Goal: Task Accomplishment & Management: Complete application form

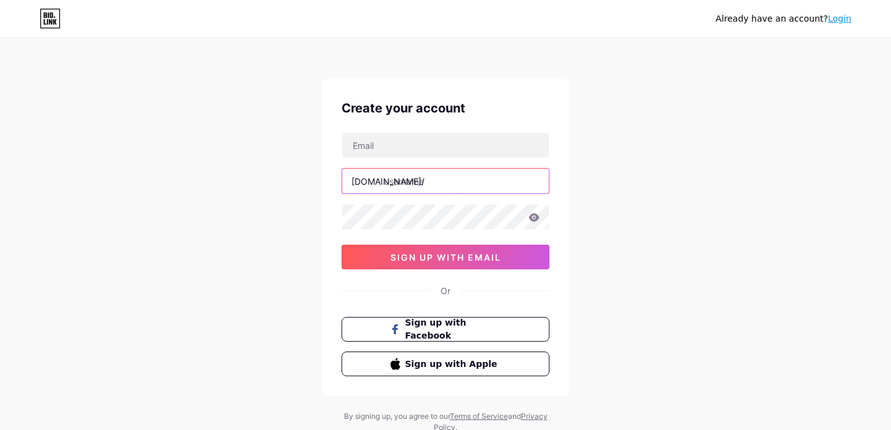
click at [389, 178] on input "text" at bounding box center [445, 181] width 207 height 25
paste input "[PERSON_NAME] grill & restaurant"
click at [435, 181] on input "[PERSON_NAME] grill & restaurant" at bounding box center [445, 181] width 207 height 25
type input "lalasgrillrestaurant"
click at [662, 239] on div "Already have an account? Login Create your account [DOMAIN_NAME]/ lalasgrillres…" at bounding box center [445, 236] width 891 height 473
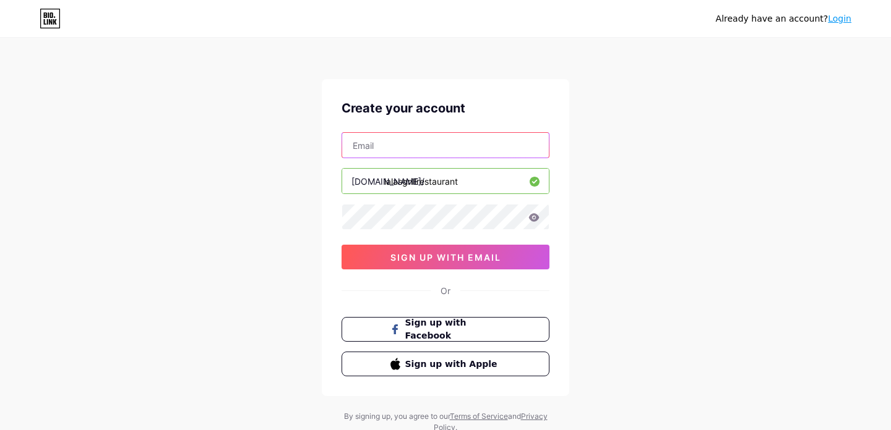
click at [412, 140] on input "text" at bounding box center [445, 145] width 207 height 25
paste input "[EMAIL_ADDRESS][DOMAIN_NAME]"
type input "[EMAIL_ADDRESS][DOMAIN_NAME]"
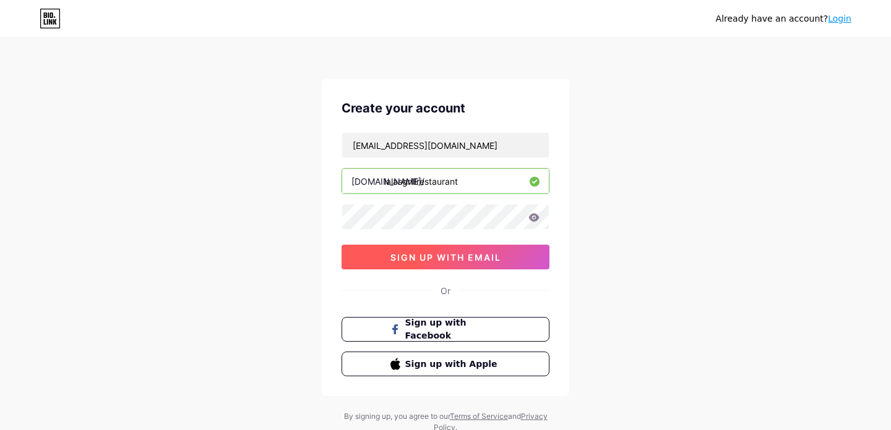
click at [472, 255] on span "sign up with email" at bounding box center [445, 257] width 111 height 11
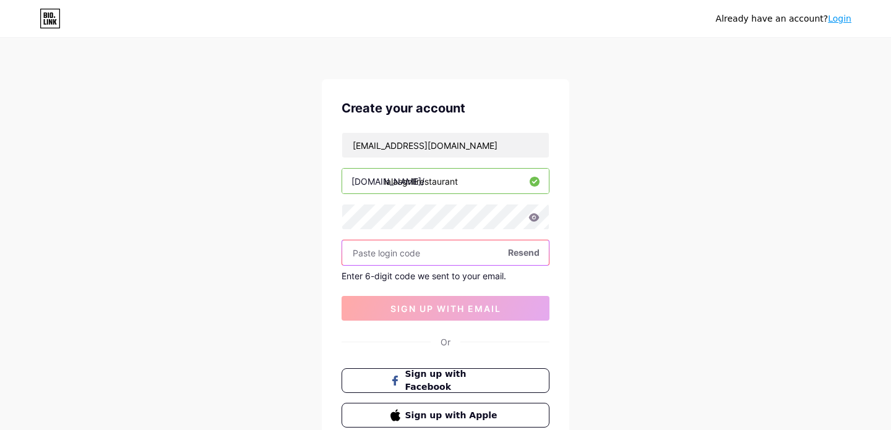
paste input "181712"
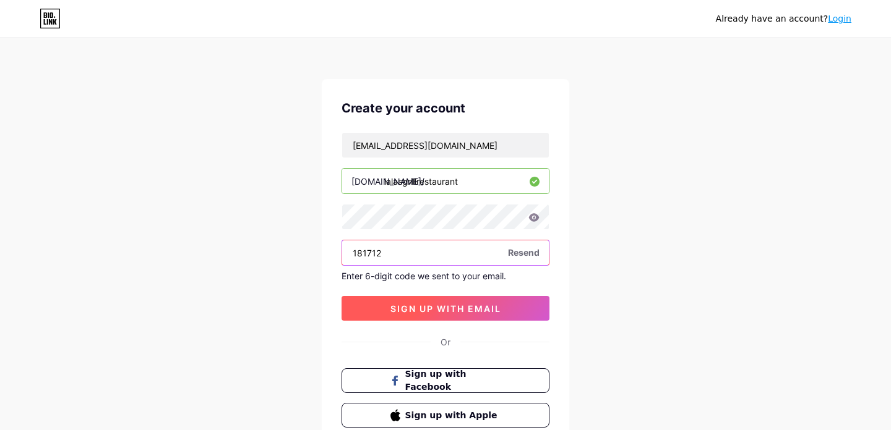
type input "181712"
click at [482, 300] on button "sign up with email" at bounding box center [445, 308] width 208 height 25
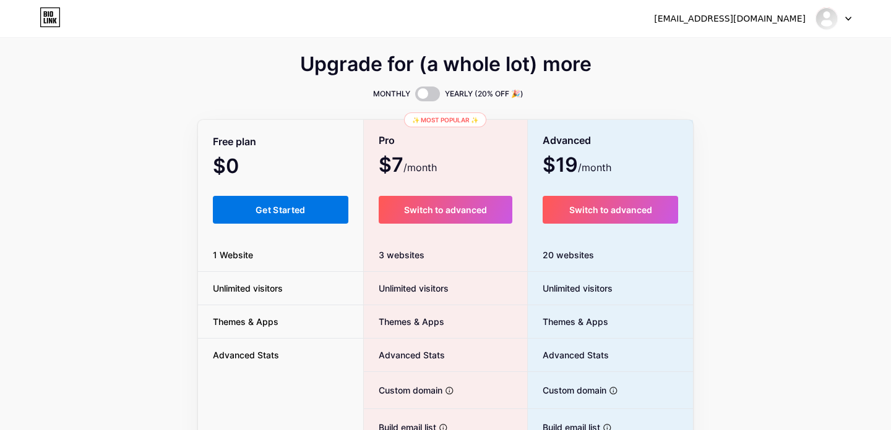
click at [258, 223] on button "Get Started" at bounding box center [280, 210] width 135 height 28
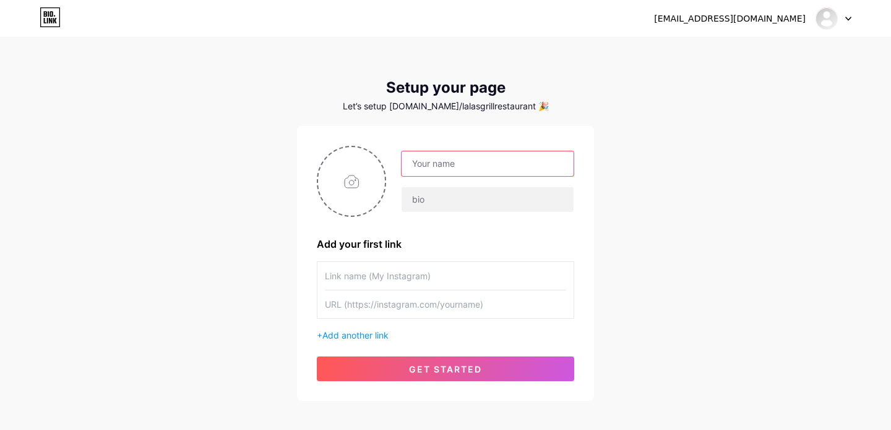
click at [463, 165] on input "text" at bounding box center [487, 164] width 172 height 25
paste input "181712"
type input "181712"
paste input "Lala's Grill & Restaurant"
type input "Lala's Grill & Restaurant"
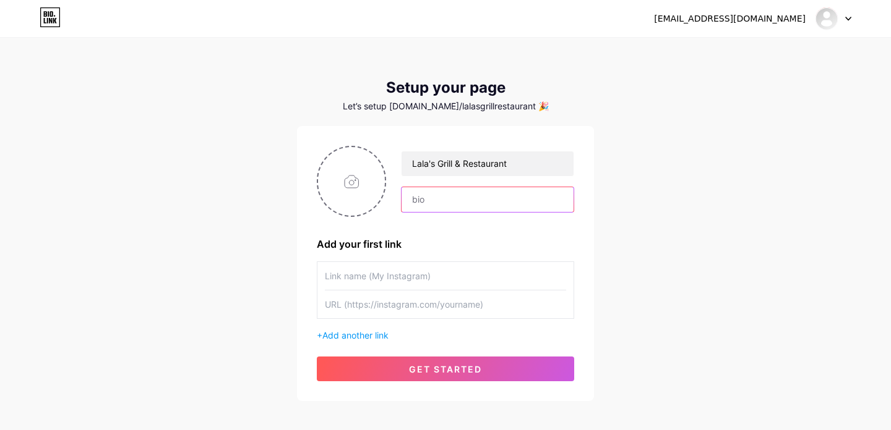
click at [434, 200] on input "text" at bounding box center [487, 199] width 172 height 25
paste input "[PERSON_NAME]'s Grill - [GEOGRAPHIC_DATA]'s ultimate spot for authentic Pakista…"
type input "[PERSON_NAME]'s Grill - [GEOGRAPHIC_DATA]'s ultimate spot for authentic Pakista…"
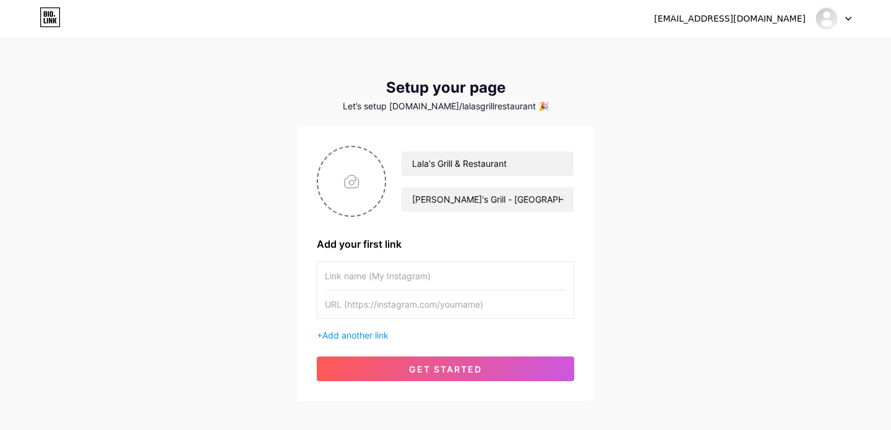
click at [530, 220] on div "Lala's Grill & Restaurant Lala's Grill - [GEOGRAPHIC_DATA]'s ultimate spot for …" at bounding box center [445, 264] width 257 height 236
click at [378, 279] on input "text" at bounding box center [445, 276] width 241 height 28
paste input "[URL][DOMAIN_NAME]"
type input "[URL][DOMAIN_NAME]"
click at [620, 272] on div "[EMAIL_ADDRESS][DOMAIN_NAME] Dashboard Logout Setup your page Let’s setup [DOMA…" at bounding box center [445, 220] width 891 height 441
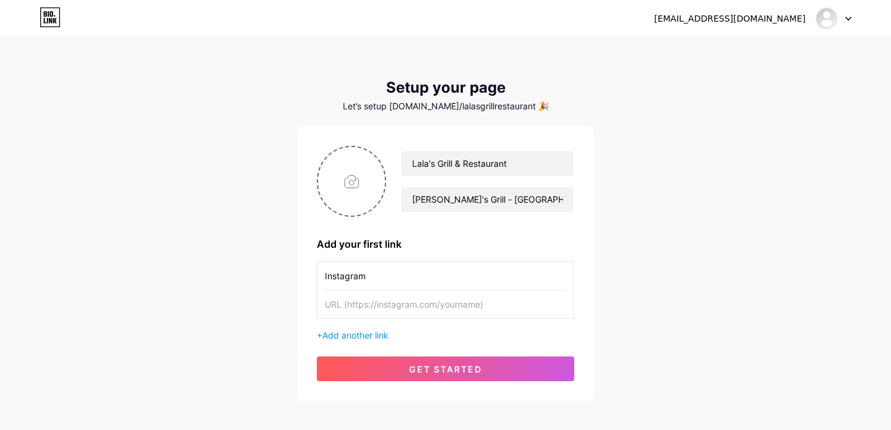
type input "Instagram"
click at [370, 306] on input "text" at bounding box center [445, 305] width 241 height 28
paste input "[URL][DOMAIN_NAME]"
type input "[URL][DOMAIN_NAME]"
click at [384, 332] on span "Add another link" at bounding box center [355, 335] width 66 height 11
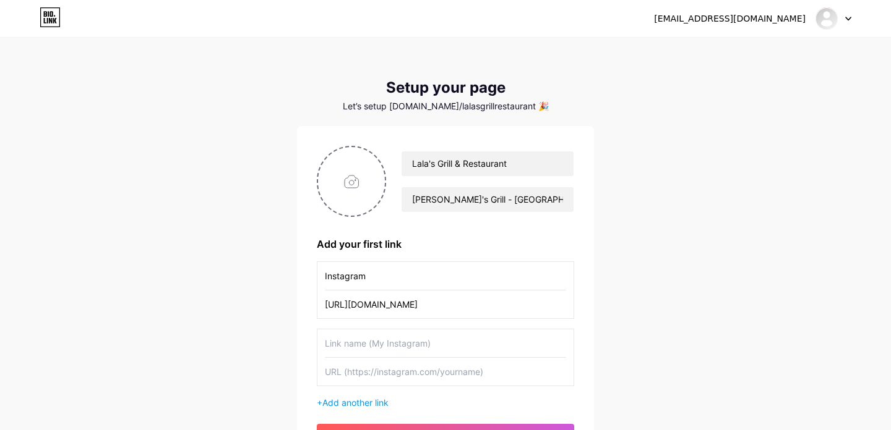
click at [399, 343] on input "text" at bounding box center [445, 344] width 241 height 28
type input "Tiktok"
click at [340, 197] on input "file" at bounding box center [351, 181] width 67 height 69
type input "C:\fakepath\334783310_198891089449310_6564596245779380395_n.jpg"
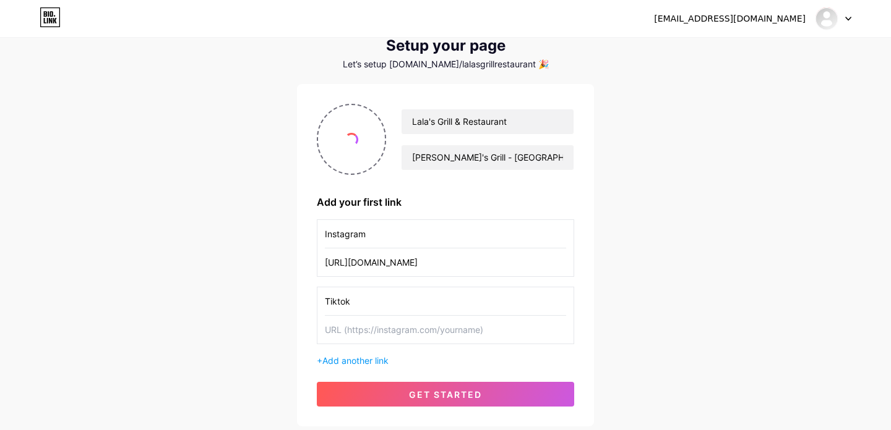
scroll to position [64, 0]
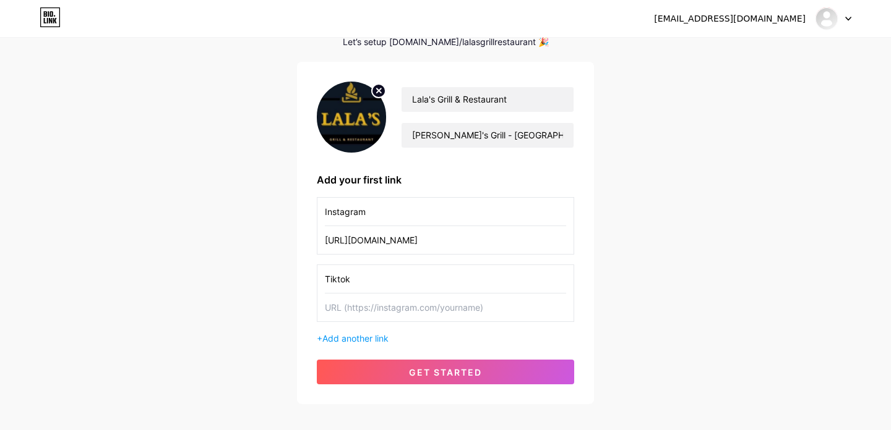
click at [451, 312] on input "text" at bounding box center [445, 308] width 241 height 28
paste input "[URL][DOMAIN_NAME]"
type input "[URL][DOMAIN_NAME]"
click at [353, 340] on span "Add another link" at bounding box center [355, 338] width 66 height 11
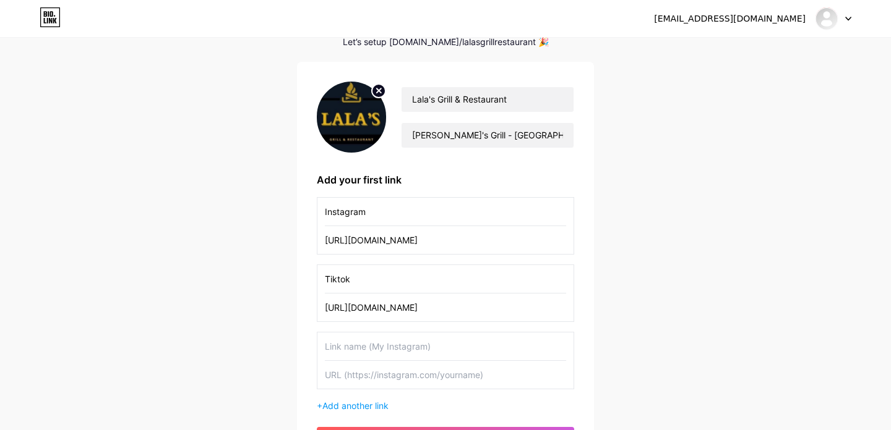
click at [359, 343] on input "text" at bounding box center [445, 347] width 241 height 28
type input "Uber Eats"
click at [359, 381] on input "text" at bounding box center [445, 375] width 241 height 28
paste input "[URL][DOMAIN_NAME][PERSON_NAME]"
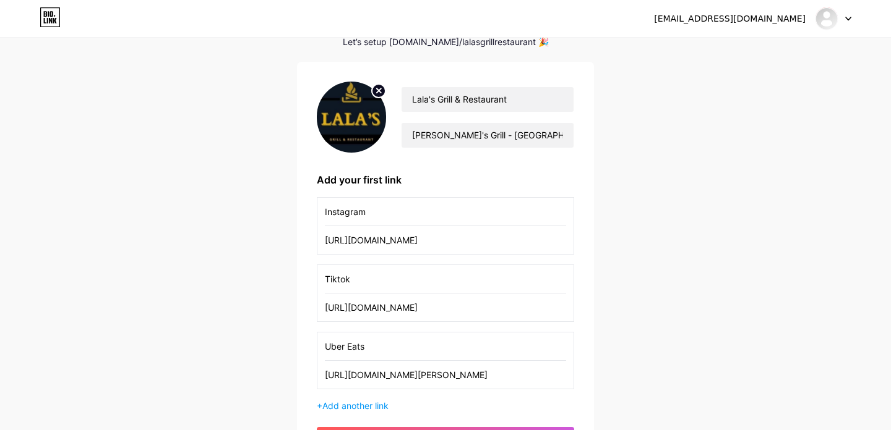
type input "[URL][DOMAIN_NAME][PERSON_NAME]"
click at [668, 320] on div "[EMAIL_ADDRESS][DOMAIN_NAME] Dashboard Logout Setup your page Let’s setup [DOMA…" at bounding box center [445, 224] width 891 height 576
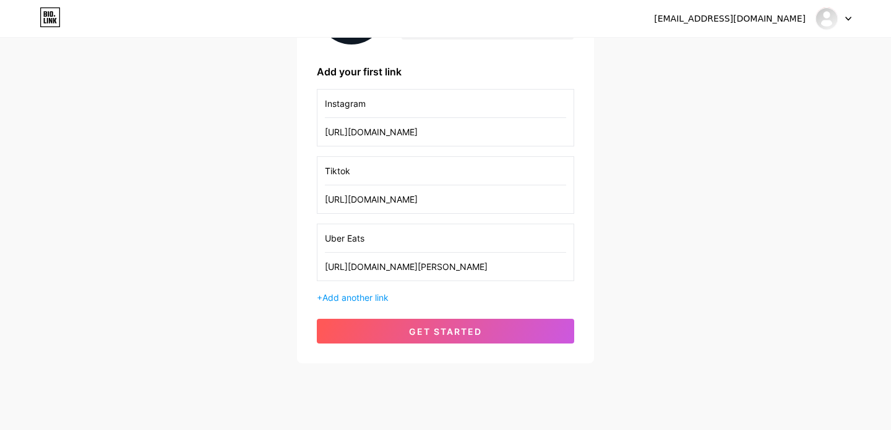
scroll to position [195, 0]
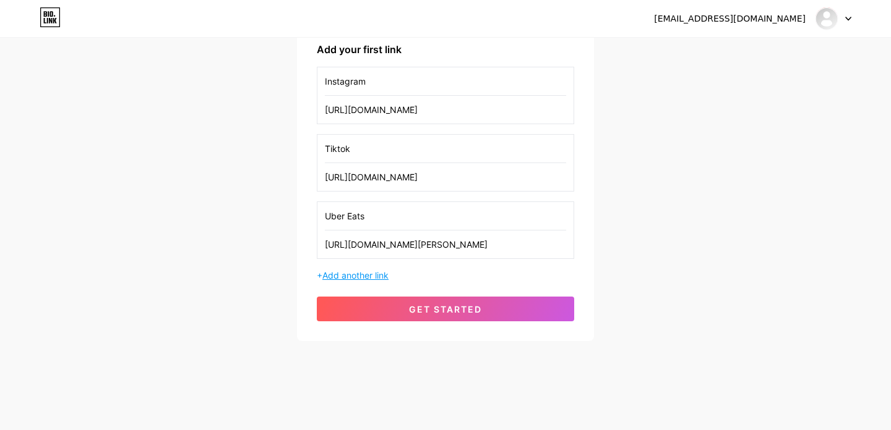
click at [346, 280] on span "Add another link" at bounding box center [355, 275] width 66 height 11
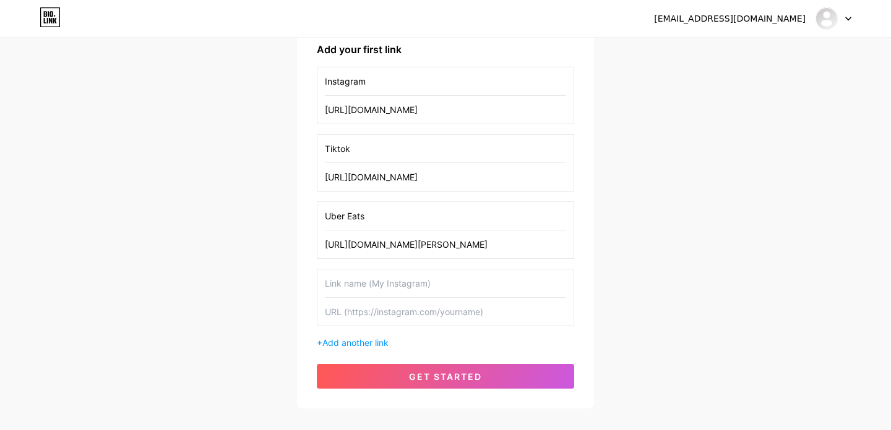
click at [442, 287] on input "text" at bounding box center [445, 284] width 241 height 28
type input "Google Maps"
click at [389, 317] on input "text" at bounding box center [445, 312] width 241 height 28
paste input "[URL][DOMAIN_NAME]"
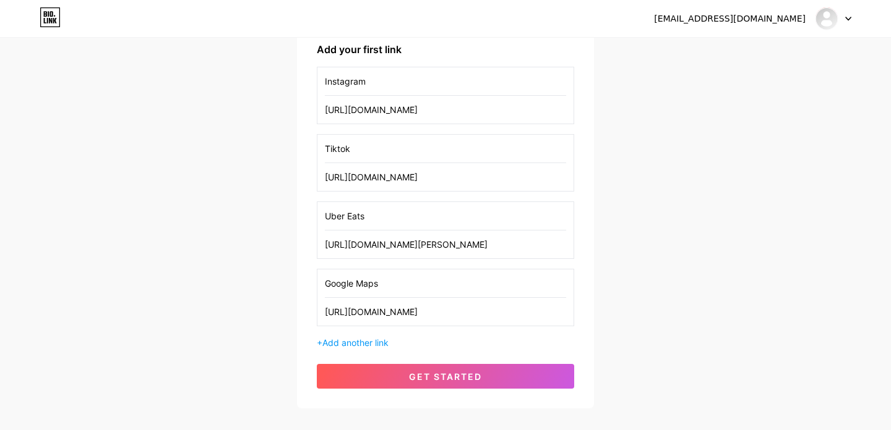
type input "[URL][DOMAIN_NAME]"
click at [616, 283] on div "[EMAIL_ADDRESS][DOMAIN_NAME] Dashboard Logout Setup your page Let’s setup [DOMA…" at bounding box center [445, 126] width 891 height 643
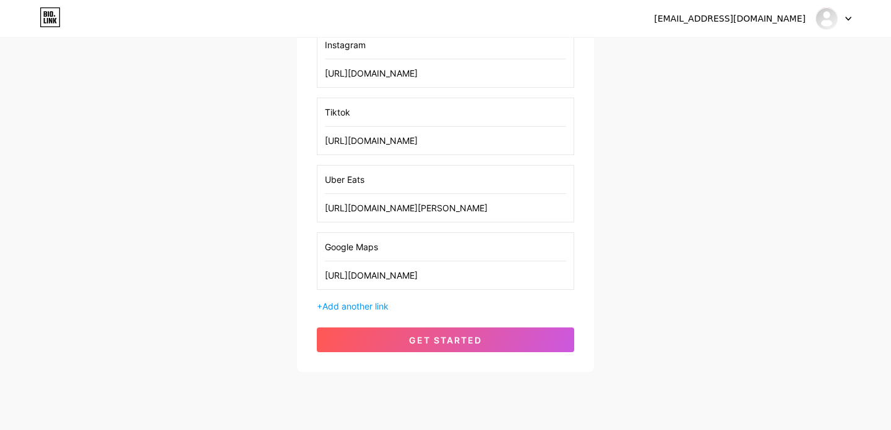
scroll to position [262, 0]
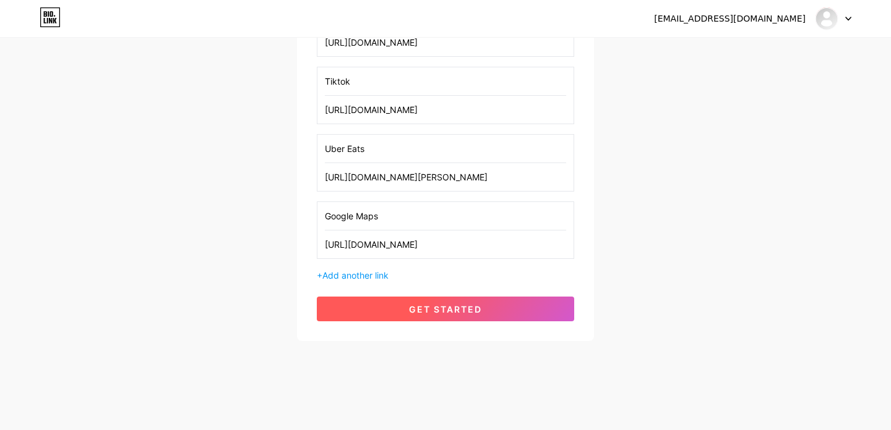
click at [424, 306] on span "get started" at bounding box center [445, 309] width 73 height 11
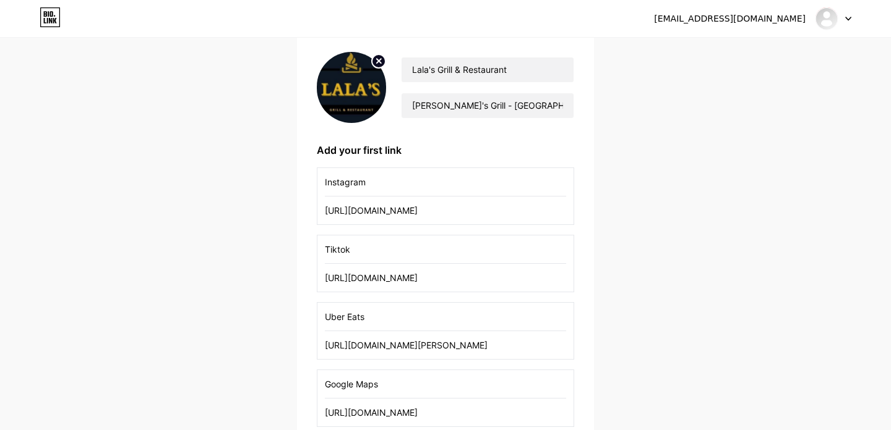
scroll to position [0, 0]
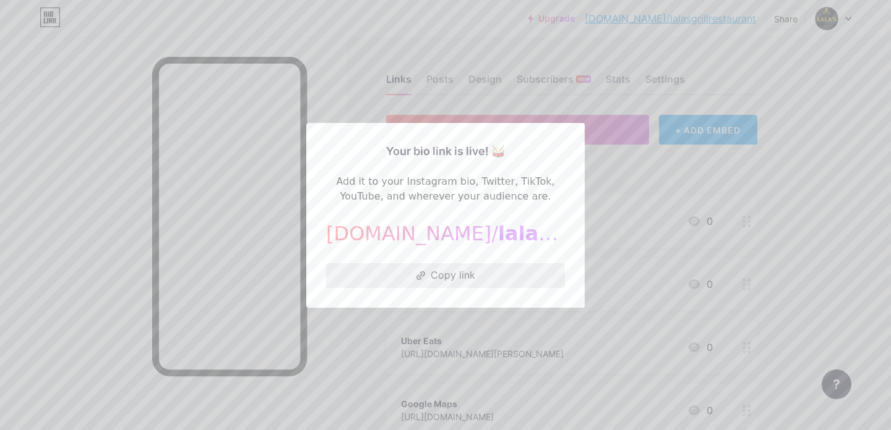
click at [462, 277] on button "Copy link" at bounding box center [445, 275] width 239 height 25
click at [468, 263] on button "Copied!" at bounding box center [445, 275] width 239 height 25
click at [785, 192] on div at bounding box center [445, 215] width 891 height 430
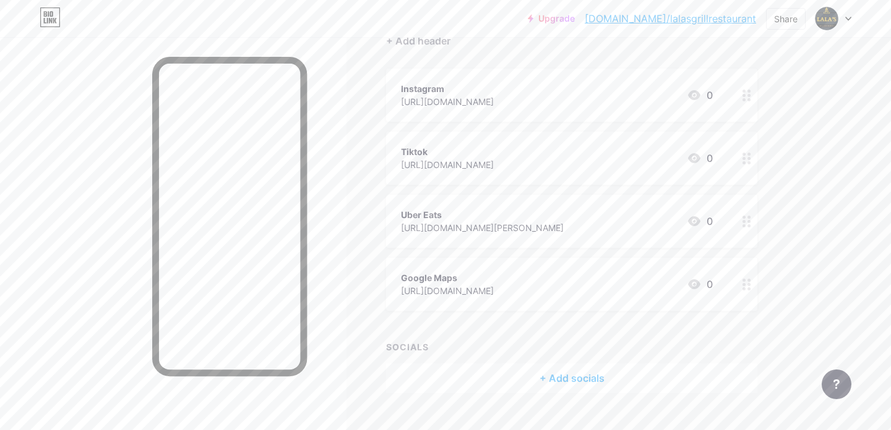
scroll to position [150, 0]
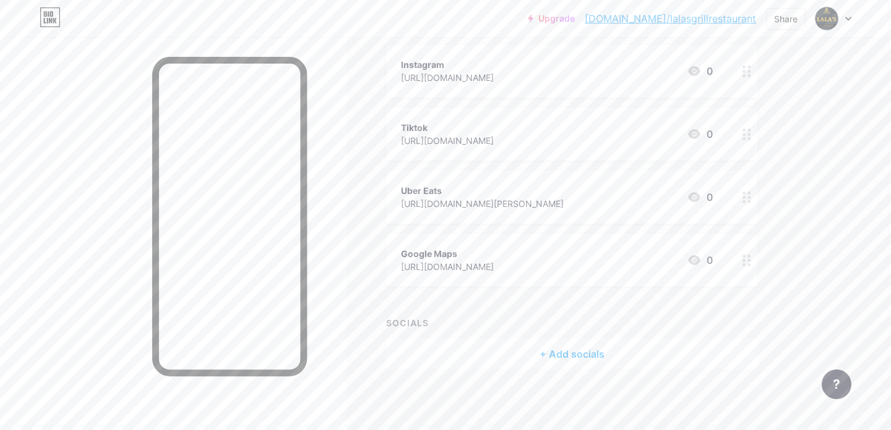
click at [554, 346] on div "+ Add socials" at bounding box center [571, 355] width 371 height 30
click at [549, 127] on div "Add" at bounding box center [545, 132] width 17 height 12
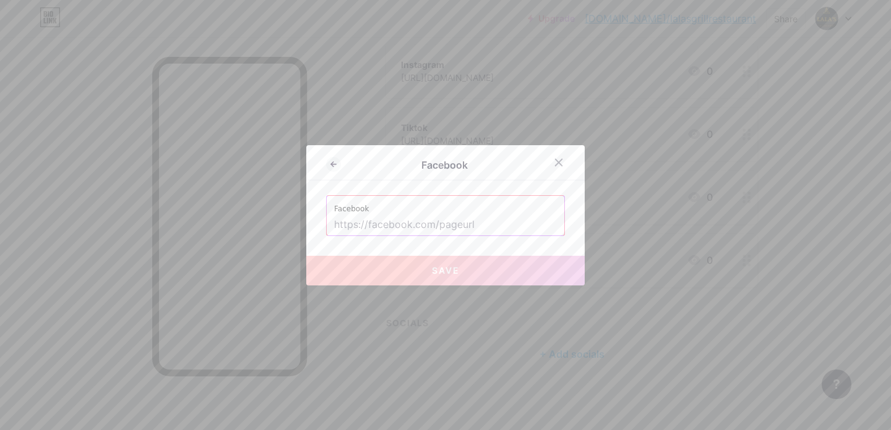
click at [446, 221] on input "text" at bounding box center [445, 225] width 223 height 21
paste input "lalasgrillrestaurant"
type input "lalasgrillrestaurant"
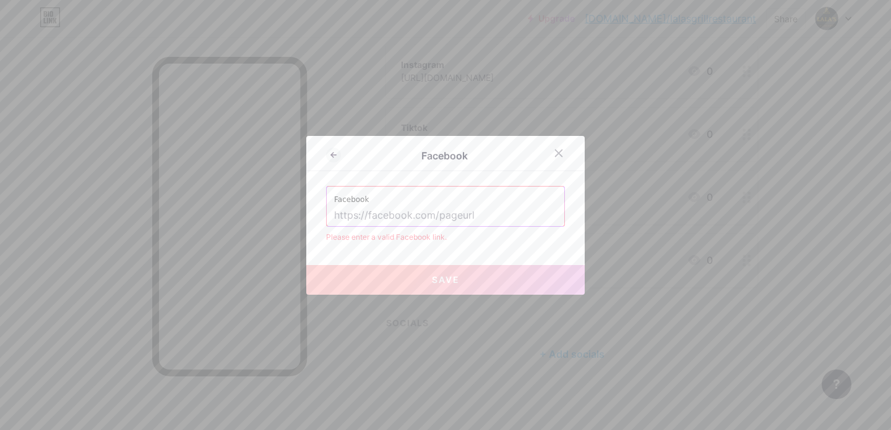
paste input "[URL][DOMAIN_NAME]"
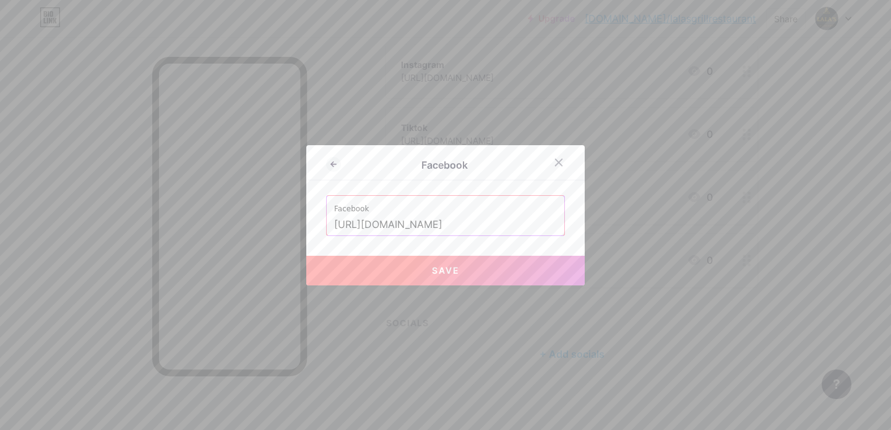
type input "[URL][DOMAIN_NAME]"
click at [445, 269] on span "Save" at bounding box center [446, 270] width 28 height 11
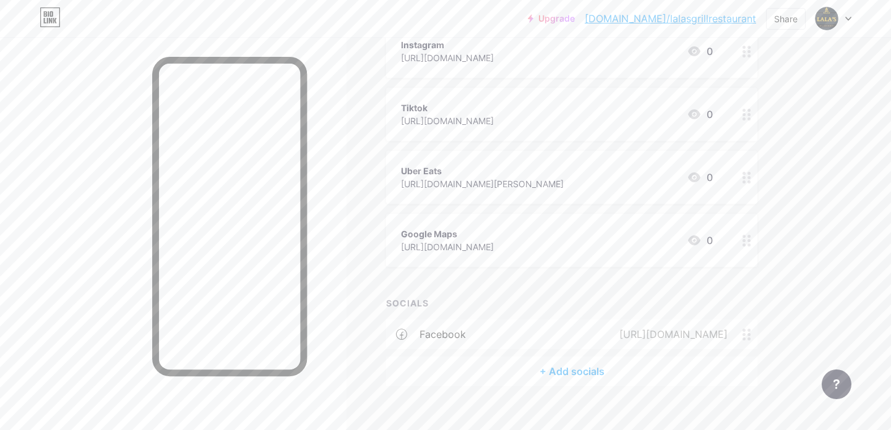
scroll to position [187, 0]
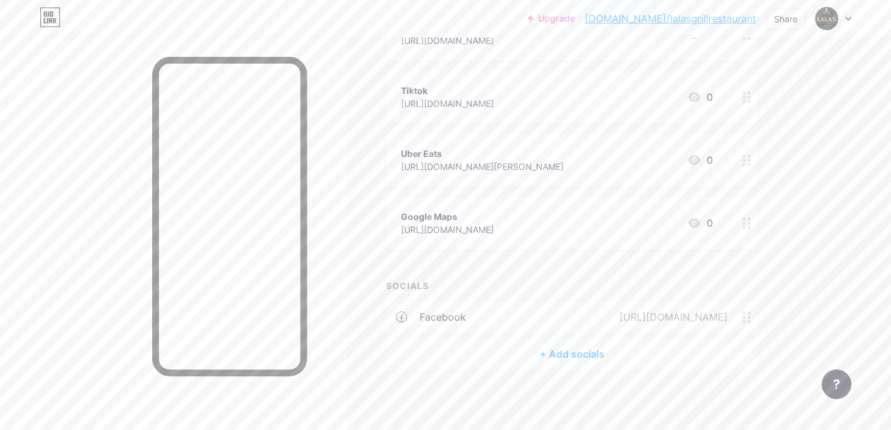
click at [580, 345] on div "+ Add socials" at bounding box center [571, 355] width 371 height 30
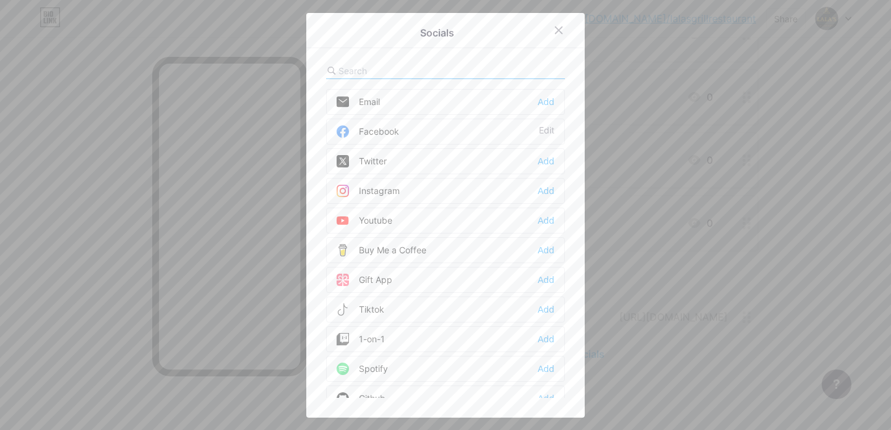
click at [484, 190] on div "Instagram Add" at bounding box center [445, 191] width 239 height 26
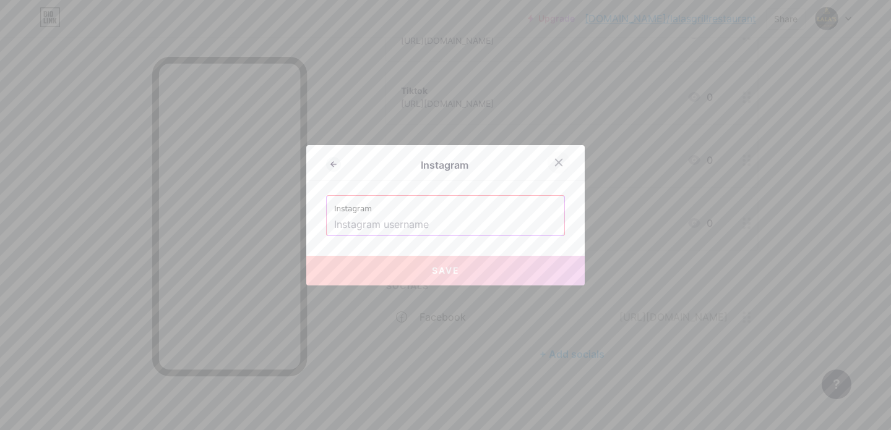
click at [561, 158] on icon at bounding box center [559, 163] width 10 height 10
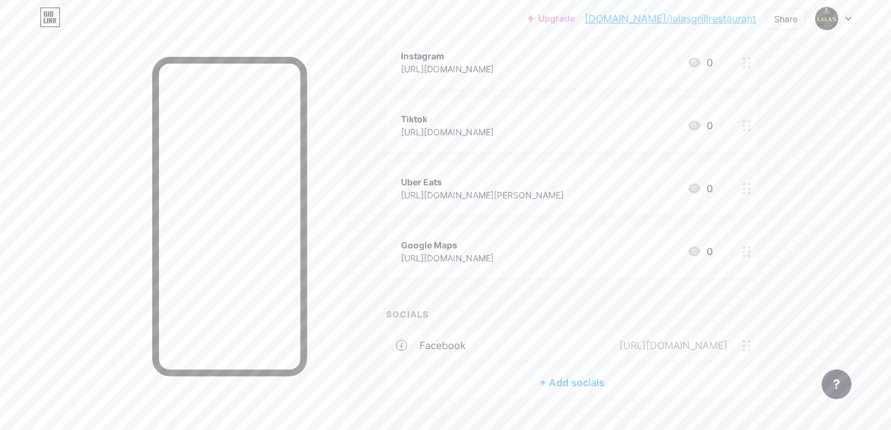
scroll to position [108, 0]
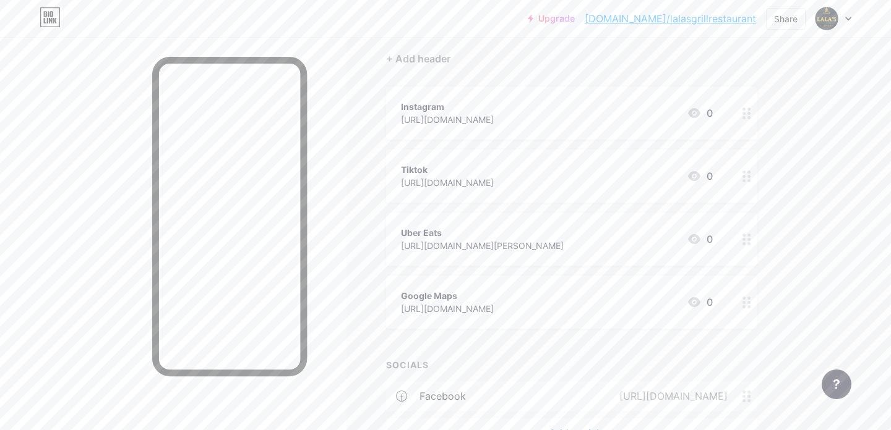
click at [494, 111] on div "Instagram" at bounding box center [447, 106] width 93 height 13
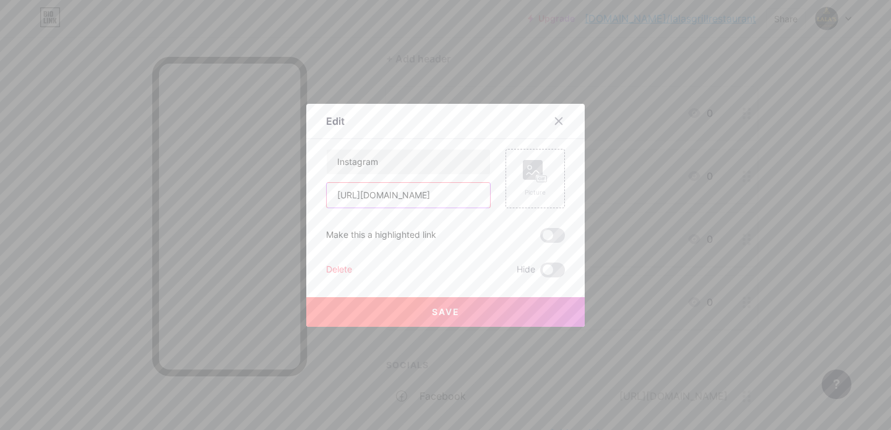
click at [456, 195] on input "[URL][DOMAIN_NAME]" at bounding box center [408, 195] width 163 height 25
click at [561, 116] on div at bounding box center [558, 121] width 22 height 22
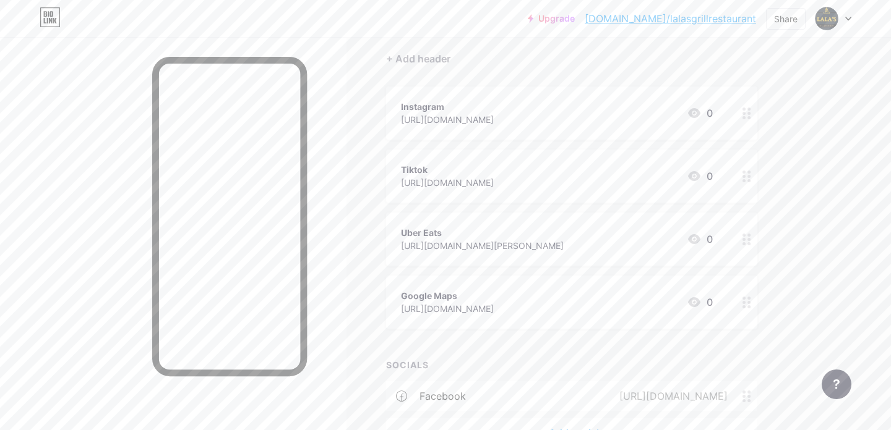
scroll to position [187, 0]
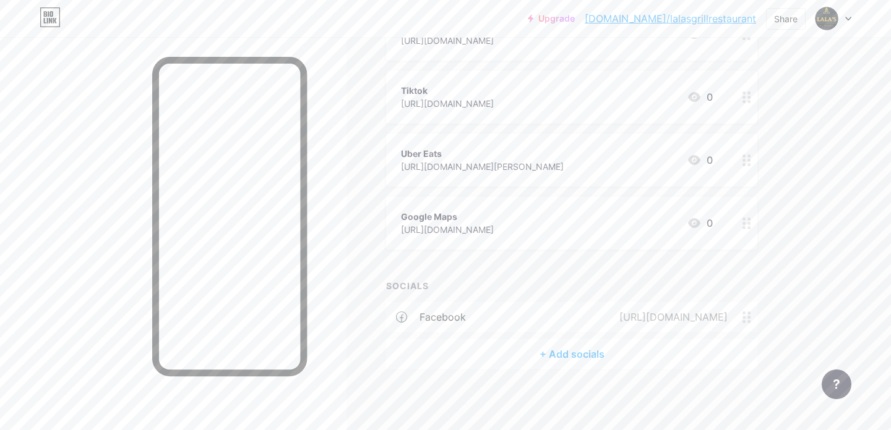
click at [565, 343] on div "+ Add socials" at bounding box center [571, 355] width 371 height 30
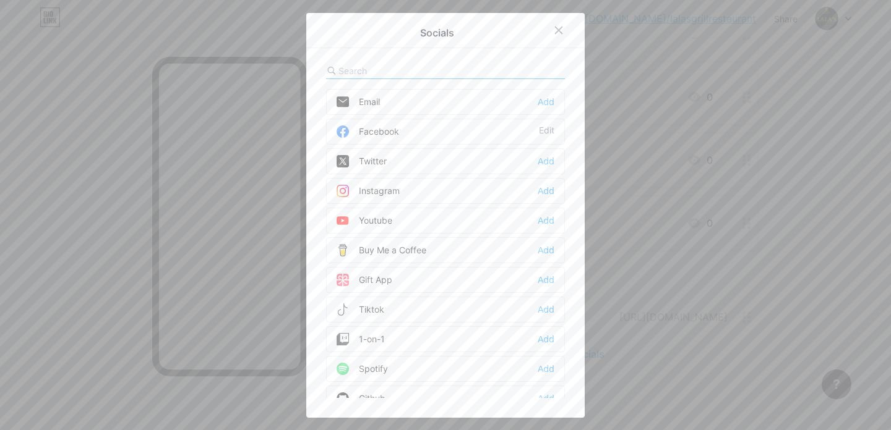
click at [494, 187] on div "Instagram Add" at bounding box center [445, 191] width 239 height 26
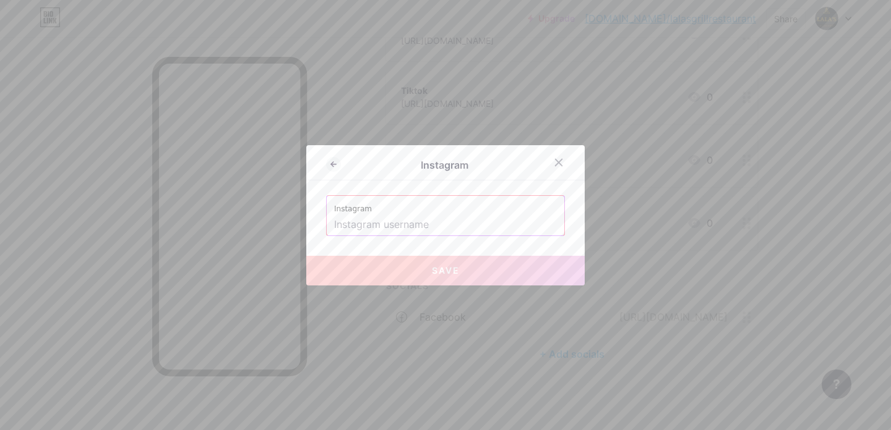
click at [453, 218] on input "text" at bounding box center [445, 225] width 223 height 21
paste input "[URL][DOMAIN_NAME]"
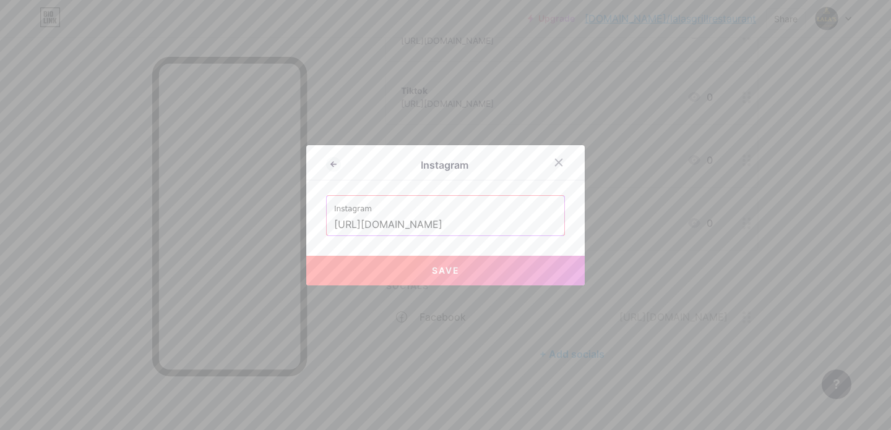
scroll to position [0, 0]
drag, startPoint x: 465, startPoint y: 223, endPoint x: 229, endPoint y: 218, distance: 235.7
click at [229, 218] on div "Instagram Instagram [URL][DOMAIN_NAME] Save" at bounding box center [445, 215] width 891 height 430
click at [385, 275] on button "Save" at bounding box center [445, 271] width 278 height 30
type input "[URL][DOMAIN_NAME]"
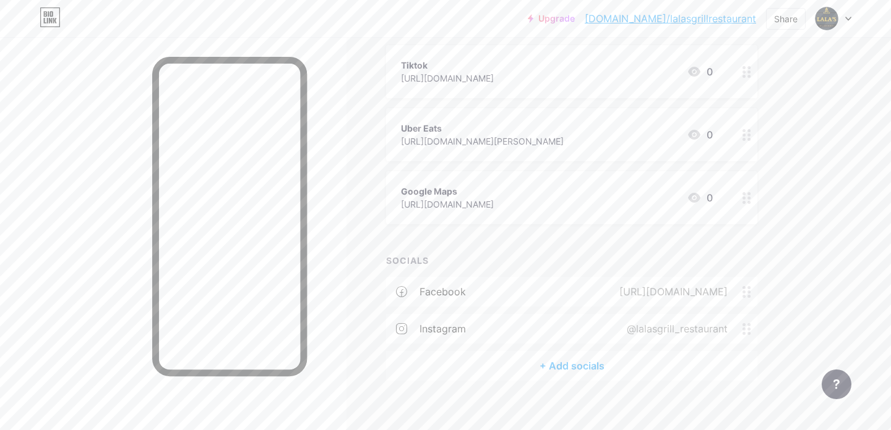
scroll to position [225, 0]
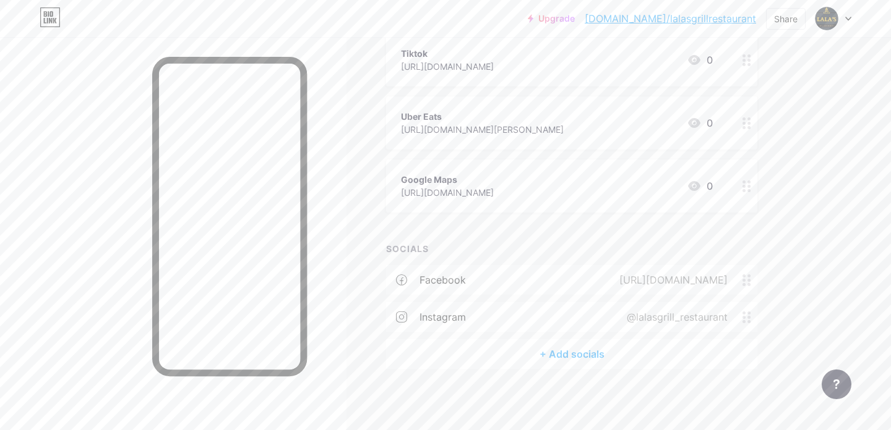
click at [571, 361] on div "+ Add socials" at bounding box center [571, 355] width 371 height 30
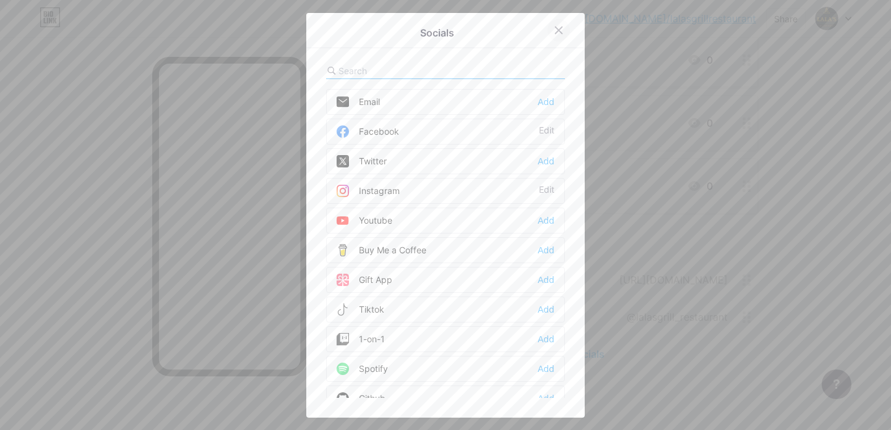
click at [559, 32] on icon at bounding box center [558, 30] width 7 height 7
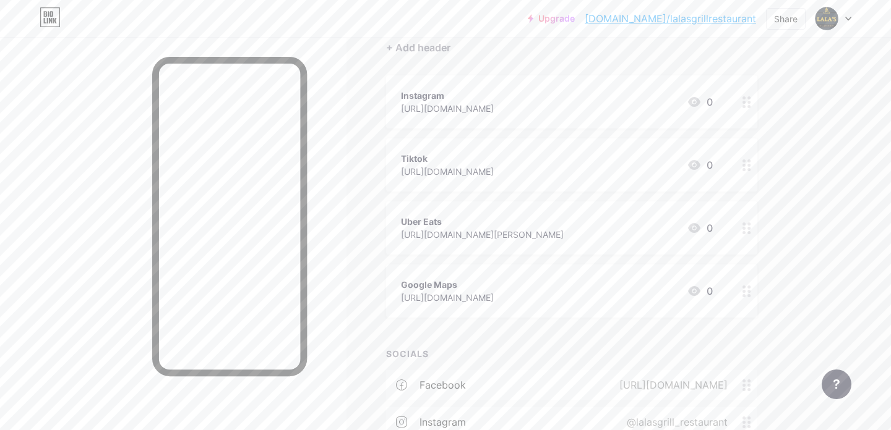
scroll to position [98, 0]
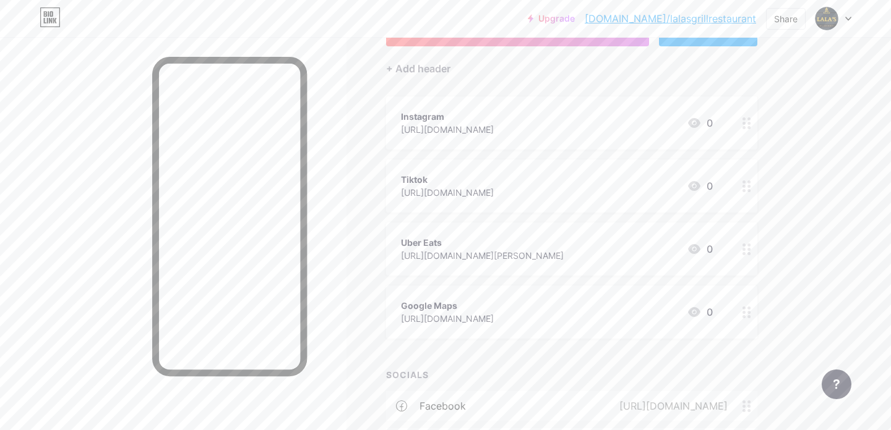
click at [494, 123] on div "[URL][DOMAIN_NAME]" at bounding box center [447, 129] width 93 height 13
click at [332, 272] on div "Delete" at bounding box center [339, 270] width 26 height 15
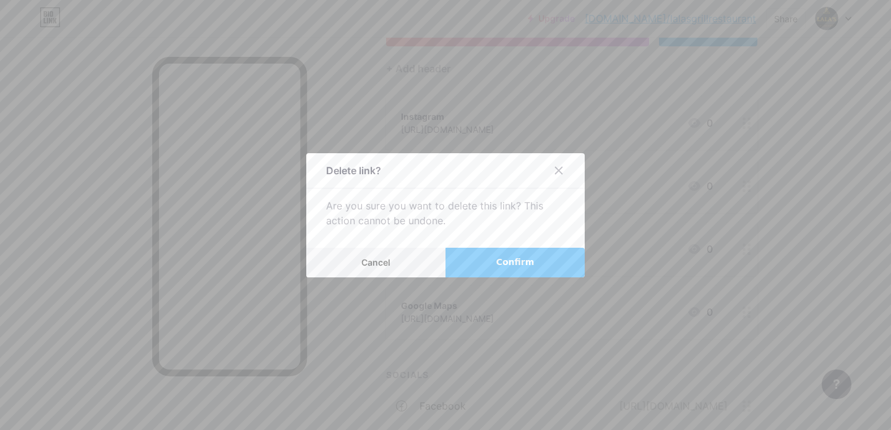
click at [492, 270] on button "Confirm" at bounding box center [514, 263] width 139 height 30
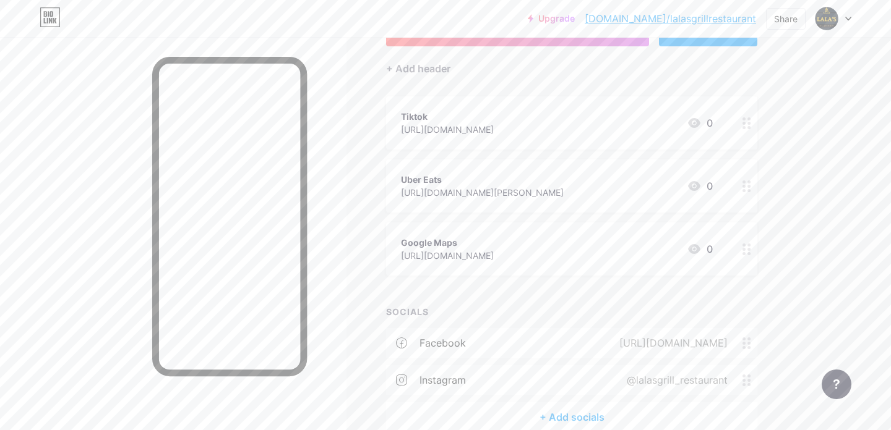
click at [494, 121] on div "Tiktok" at bounding box center [447, 116] width 93 height 13
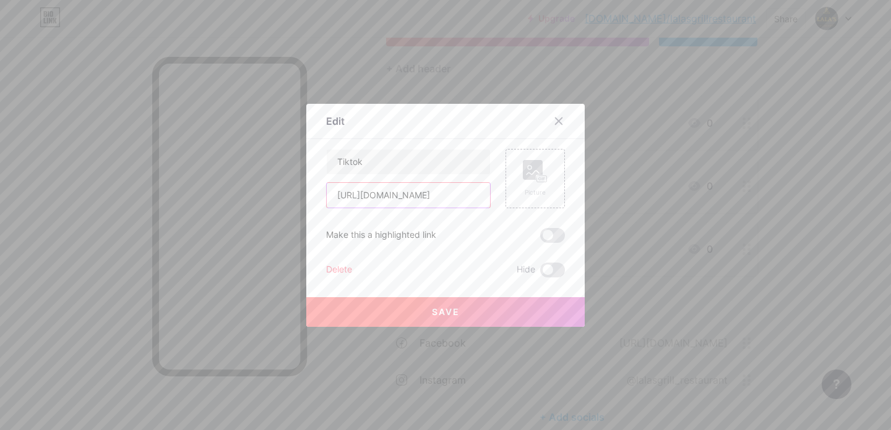
click at [445, 197] on input "[URL][DOMAIN_NAME]" at bounding box center [408, 195] width 163 height 25
click at [354, 266] on div "Delete Hide" at bounding box center [445, 270] width 239 height 15
click at [344, 268] on div "Delete" at bounding box center [339, 270] width 26 height 15
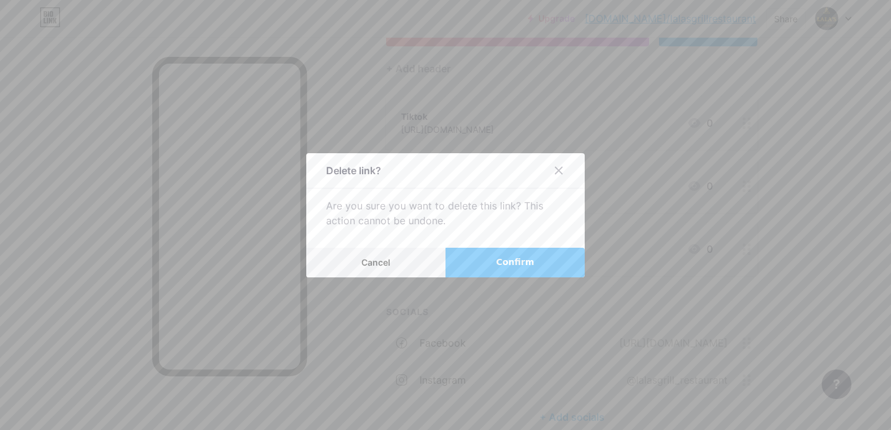
click at [512, 257] on span "Confirm" at bounding box center [515, 262] width 38 height 13
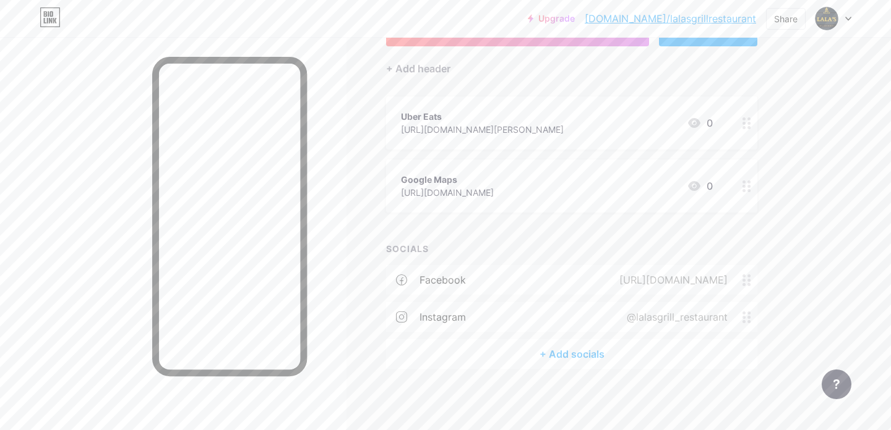
click at [565, 348] on div "+ Add socials" at bounding box center [571, 355] width 371 height 30
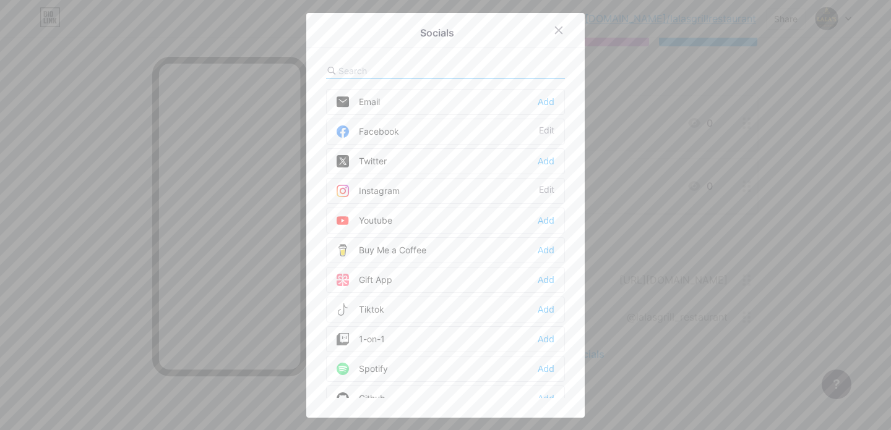
click at [407, 306] on div "Tiktok Add" at bounding box center [445, 310] width 239 height 26
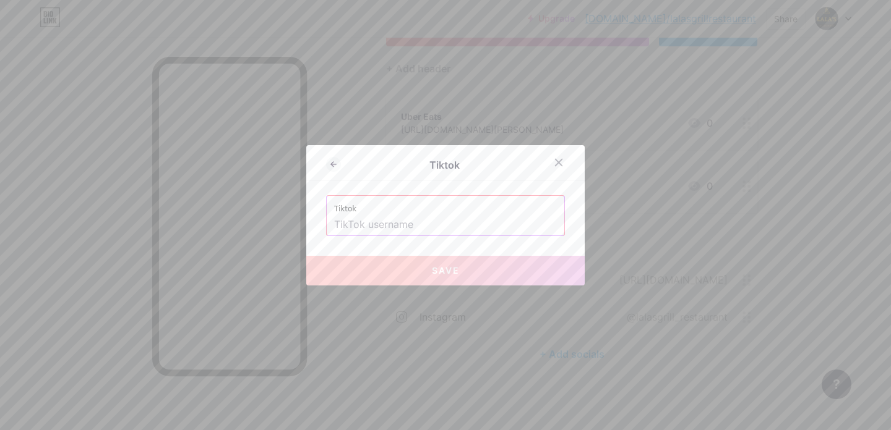
click at [426, 215] on input "text" at bounding box center [445, 225] width 223 height 21
paste input "[URL][DOMAIN_NAME]"
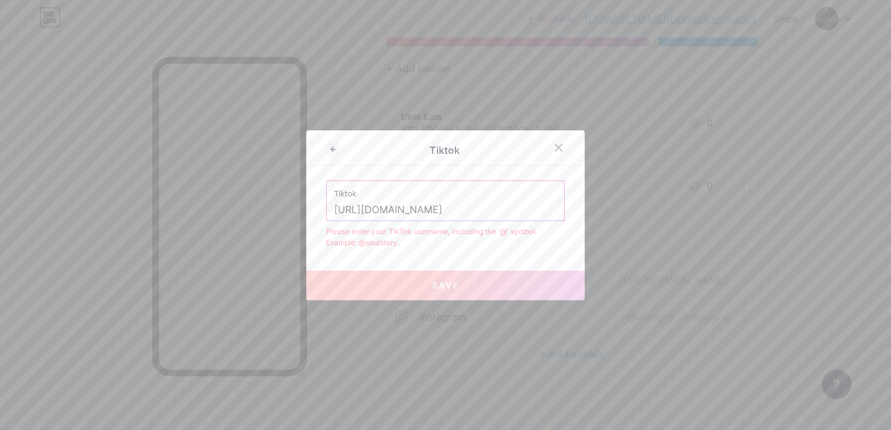
drag, startPoint x: 453, startPoint y: 210, endPoint x: 324, endPoint y: 203, distance: 128.9
click at [324, 203] on div "Tiktok Tiktok [URL][DOMAIN_NAME] Please enter your TikTok username, including t…" at bounding box center [445, 216] width 278 height 170
click at [361, 171] on div "Tiktok Tiktok lalasgrillrestaurant Please enter your TikTok username, including…" at bounding box center [445, 216] width 278 height 170
click at [416, 285] on button "Save" at bounding box center [445, 286] width 278 height 30
click at [339, 211] on input "lalasgrillrestaurant" at bounding box center [445, 210] width 223 height 21
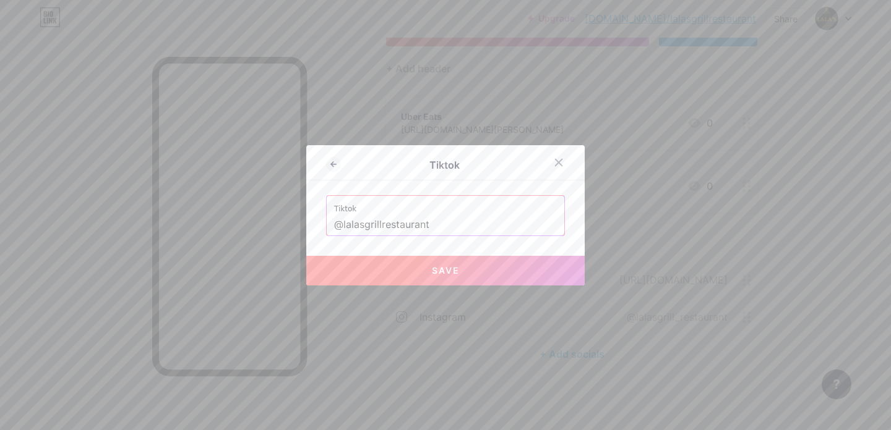
click at [420, 267] on button "Save" at bounding box center [445, 271] width 278 height 30
type input "[URL][DOMAIN_NAME]"
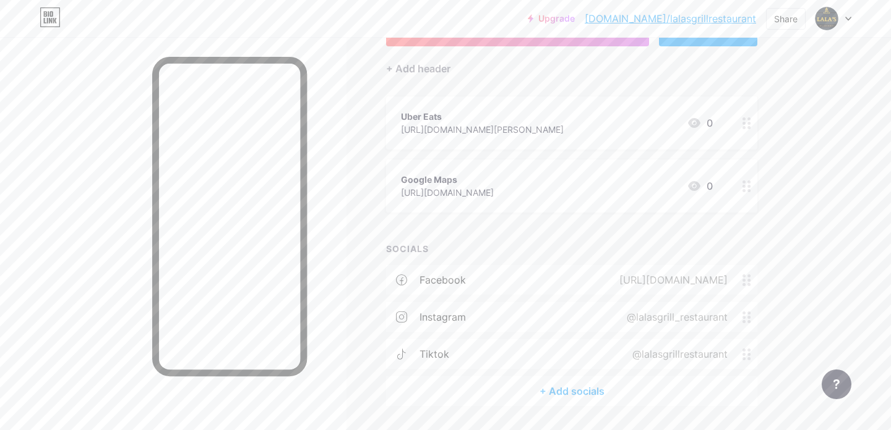
scroll to position [135, 0]
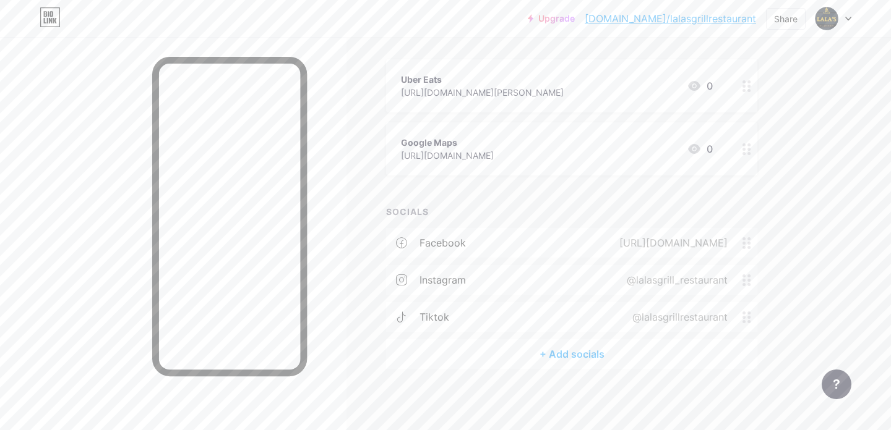
click at [571, 348] on div "+ Add socials" at bounding box center [571, 355] width 371 height 30
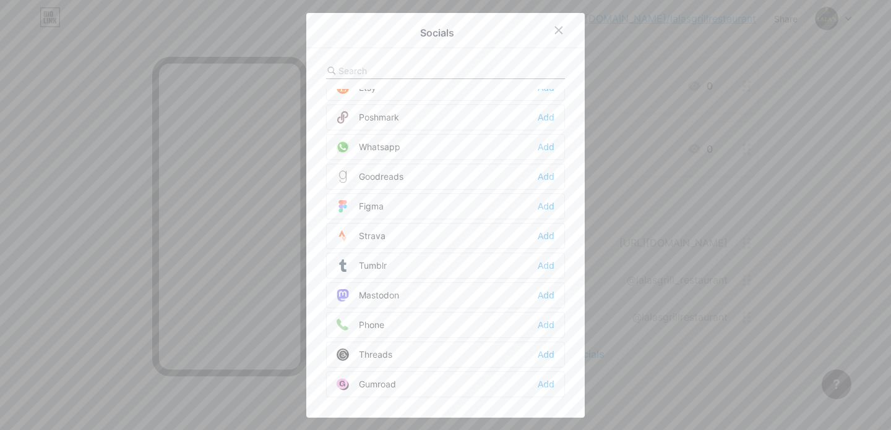
scroll to position [1035, 0]
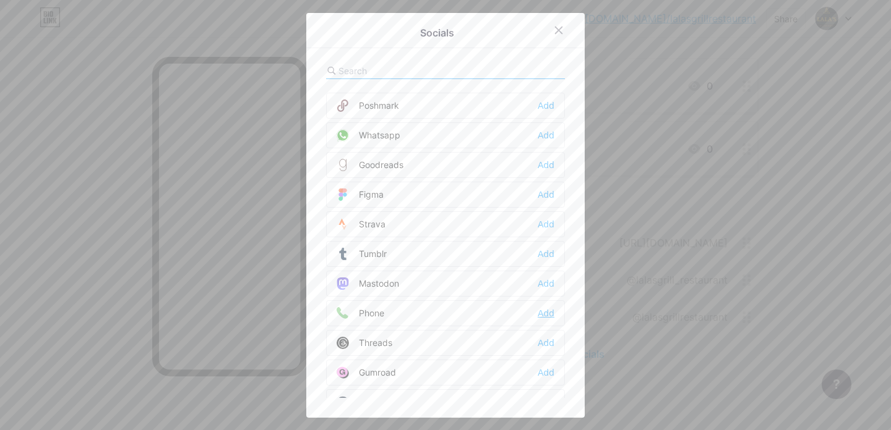
click at [537, 315] on div "Add" at bounding box center [545, 313] width 17 height 12
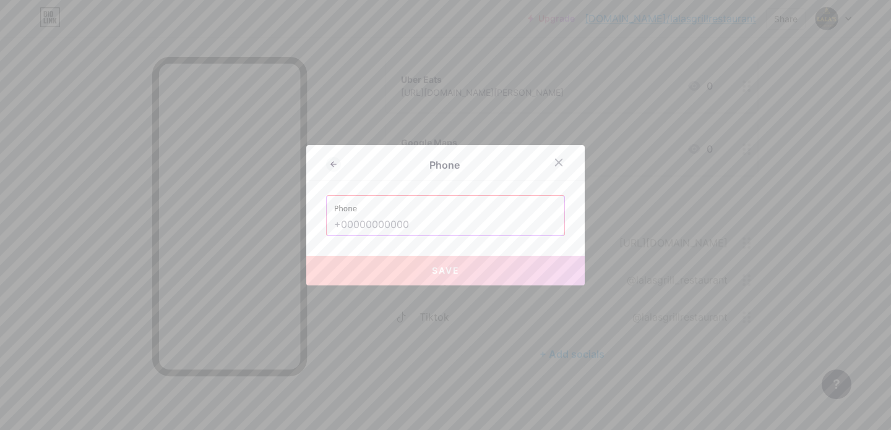
click at [387, 229] on input "text" at bounding box center [445, 225] width 223 height 21
paste input "[PHONE_NUMBER]"
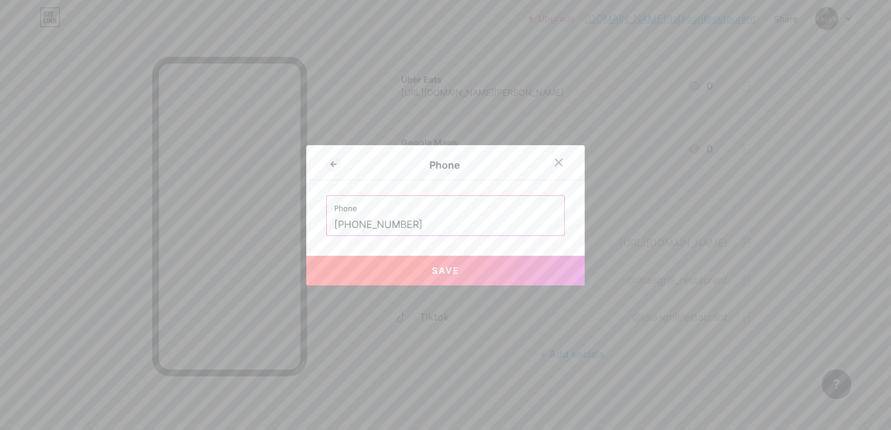
click at [359, 226] on input "[PHONE_NUMBER]" at bounding box center [445, 225] width 223 height 21
click at [419, 266] on button "Save" at bounding box center [445, 271] width 278 height 30
type input "tel:[PHONE_NUMBER]"
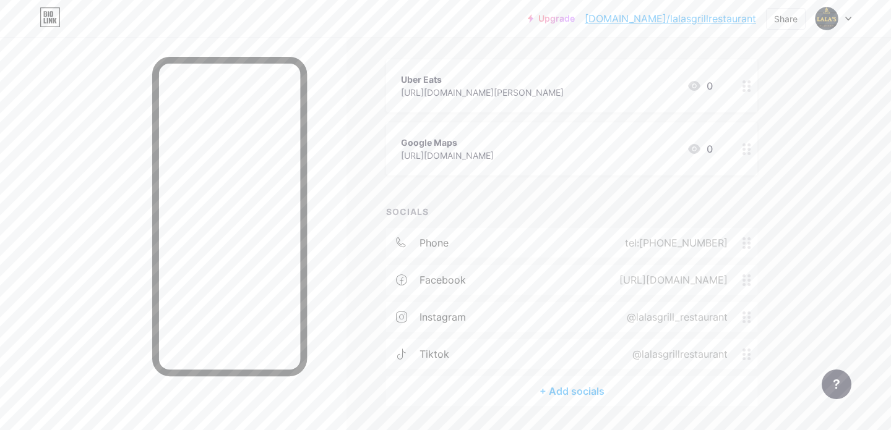
click at [573, 393] on div "+ Add socials" at bounding box center [571, 392] width 371 height 30
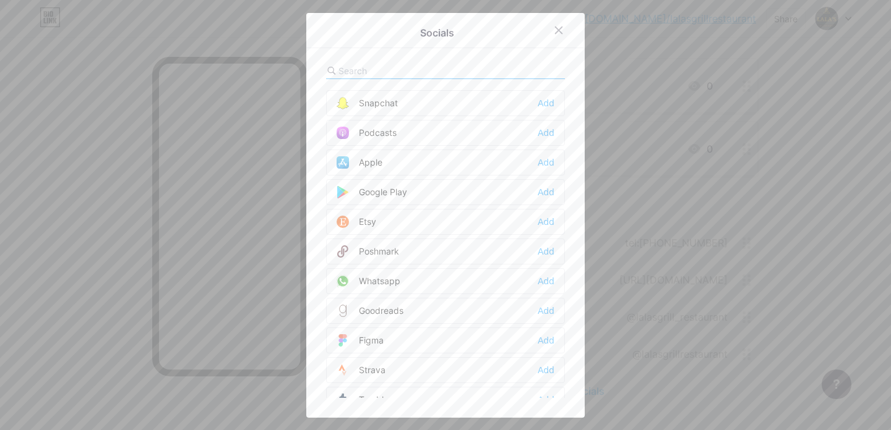
scroll to position [886, 0]
click at [541, 288] on div "Add" at bounding box center [545, 285] width 17 height 12
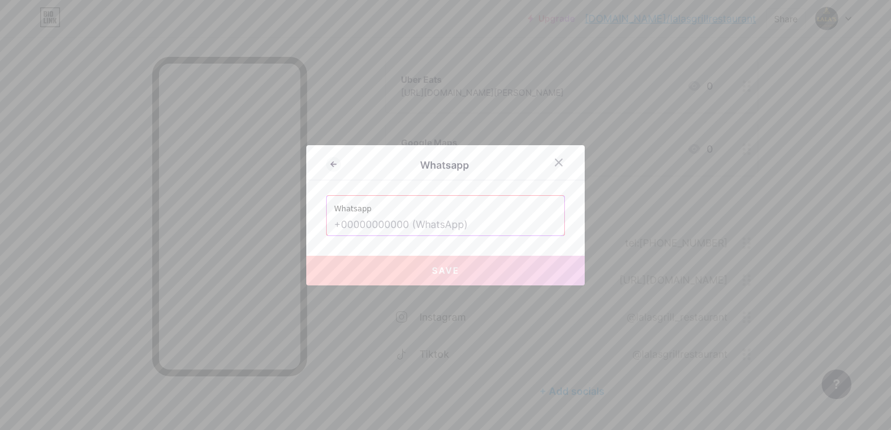
click at [414, 228] on input "text" at bounding box center [445, 225] width 223 height 21
paste input "07507358934"
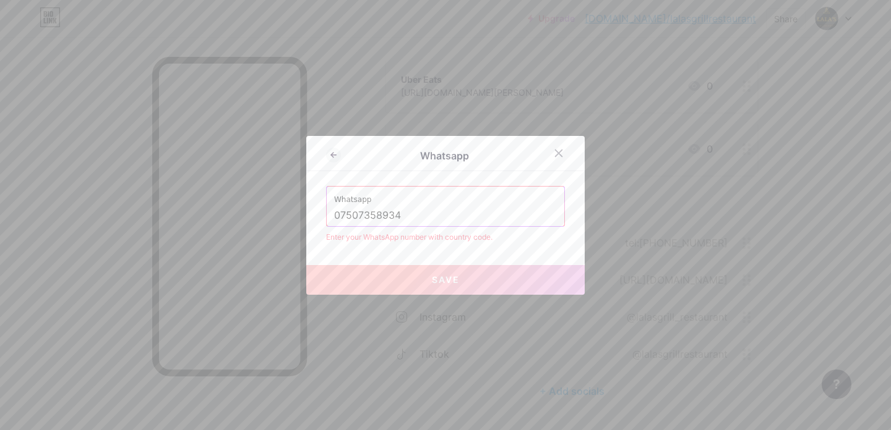
drag, startPoint x: 340, startPoint y: 218, endPoint x: 314, endPoint y: 216, distance: 26.7
click at [314, 216] on div "Whatsapp Whatsapp 07507358934 Enter your WhatsApp number with country code. Save" at bounding box center [445, 215] width 278 height 159
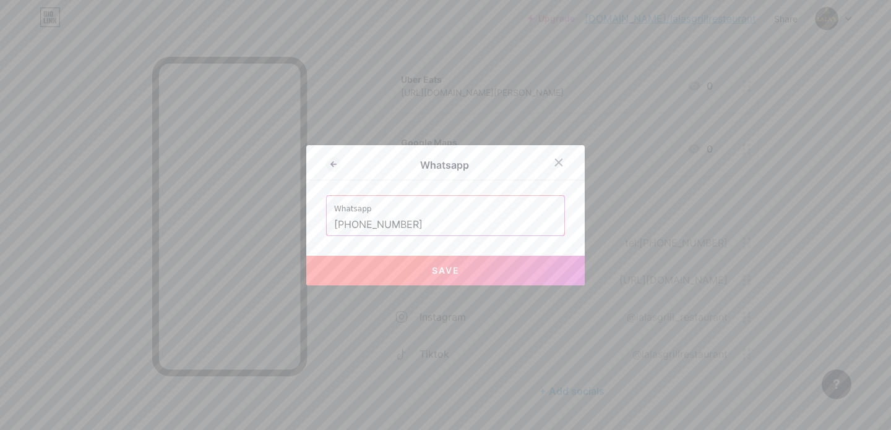
click at [408, 268] on button "Save" at bounding box center [445, 271] width 278 height 30
type input "[URL][DOMAIN_NAME][PHONE_NUMBER]"
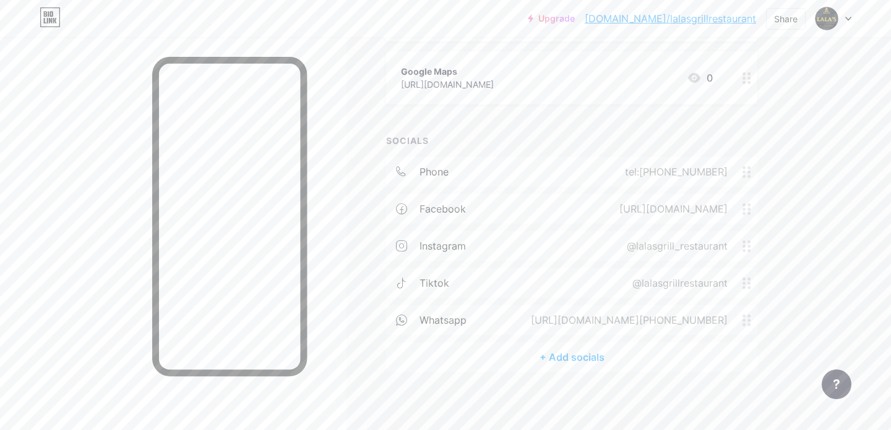
scroll to position [210, 0]
drag, startPoint x: 461, startPoint y: 322, endPoint x: 469, endPoint y: 242, distance: 80.2
click at [469, 242] on div "phone tel:[PHONE_NUMBER] facebook [URL][DOMAIN_NAME] instagram @lalasgrill_rest…" at bounding box center [571, 247] width 371 height 186
click at [777, 320] on div "Links Posts Design Subscribers NEW Stats Settings + ADD LINK + ADD EMBED + Add …" at bounding box center [404, 129] width 809 height 604
drag, startPoint x: 745, startPoint y: 286, endPoint x: 741, endPoint y: 233, distance: 53.9
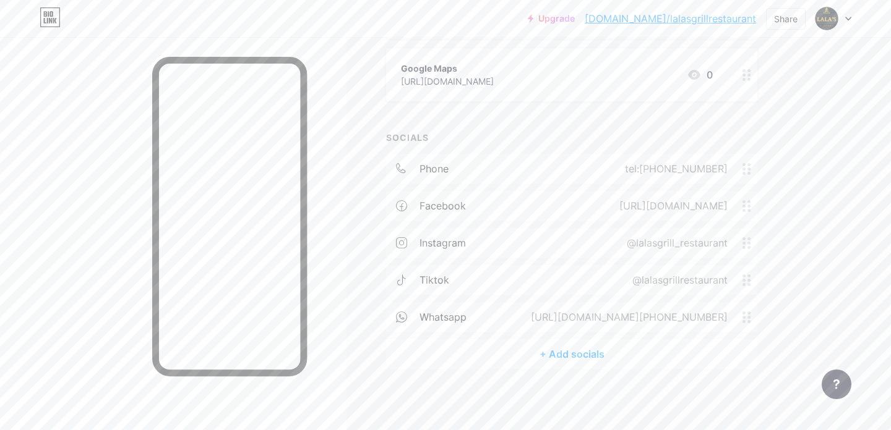
click at [739, 215] on div "phone tel:[PHONE_NUMBER] facebook [URL][DOMAIN_NAME] instagram @lalasgrill_rest…" at bounding box center [571, 247] width 371 height 186
click at [767, 259] on div "Links Posts Design Subscribers NEW Stats Settings + ADD LINK + ADD EMBED + Add …" at bounding box center [404, 129] width 809 height 604
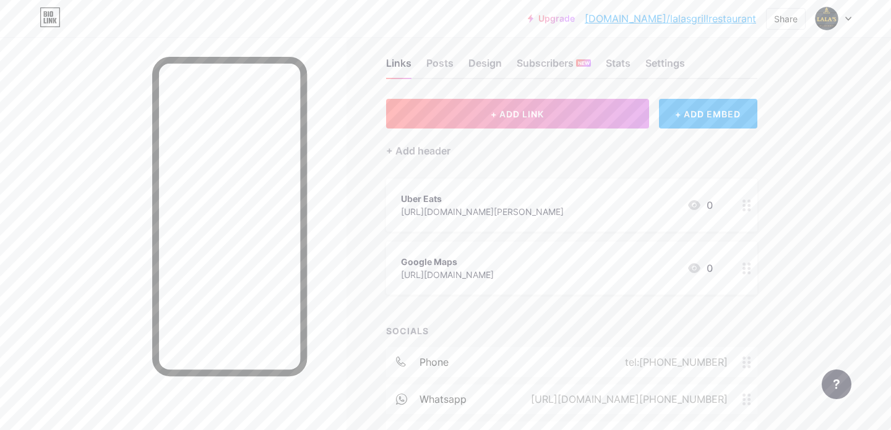
scroll to position [0, 0]
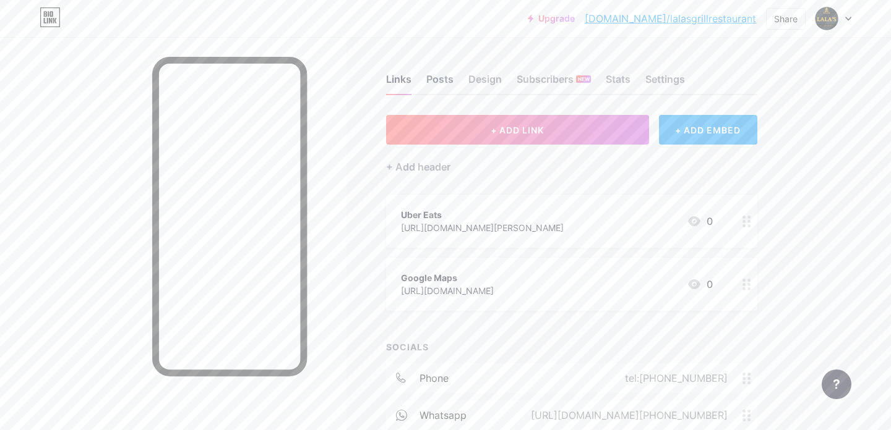
click at [448, 83] on div "Posts" at bounding box center [439, 83] width 27 height 22
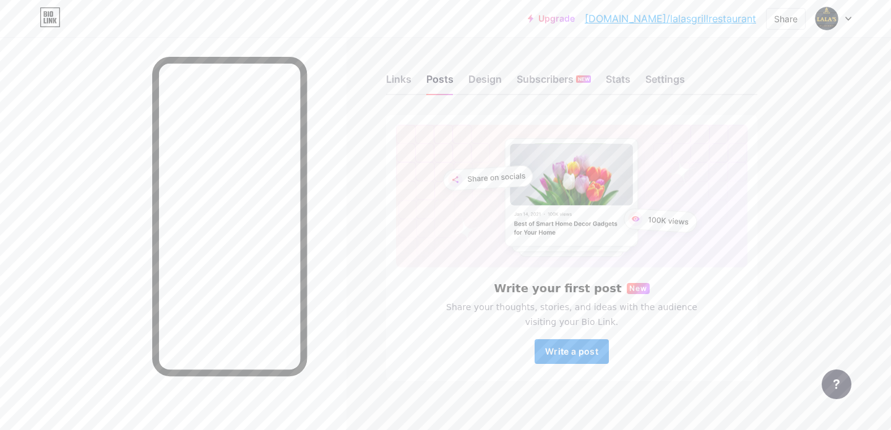
click at [576, 357] on button "Write a post" at bounding box center [571, 352] width 74 height 25
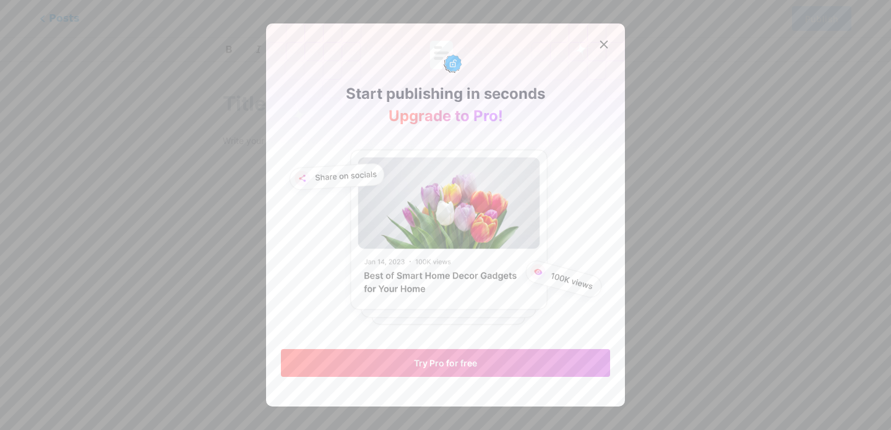
click at [496, 224] on img at bounding box center [445, 236] width 329 height 190
click at [604, 49] on icon at bounding box center [604, 45] width 10 height 10
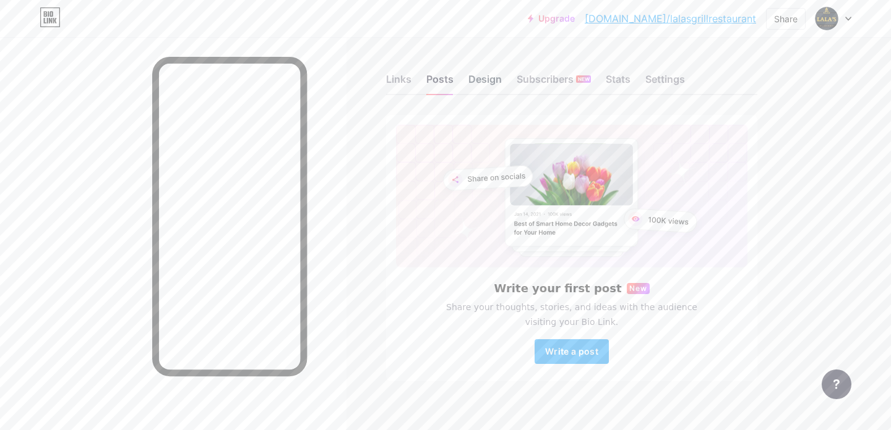
click at [485, 84] on div "Design" at bounding box center [484, 83] width 33 height 22
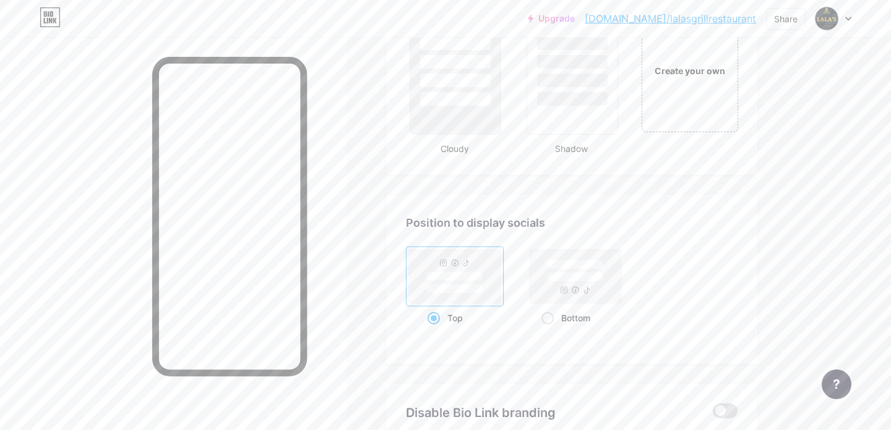
scroll to position [1595, 0]
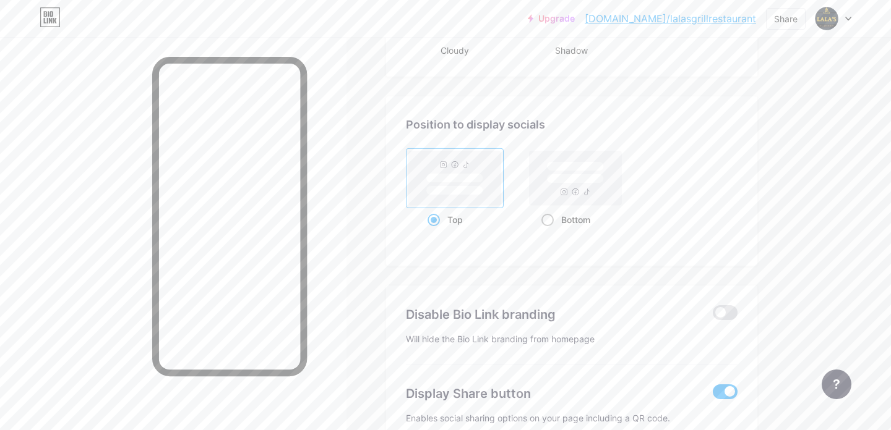
click at [576, 218] on div "Bottom" at bounding box center [575, 219] width 69 height 23
click at [549, 231] on input "Bottom" at bounding box center [545, 235] width 8 height 8
radio input "true"
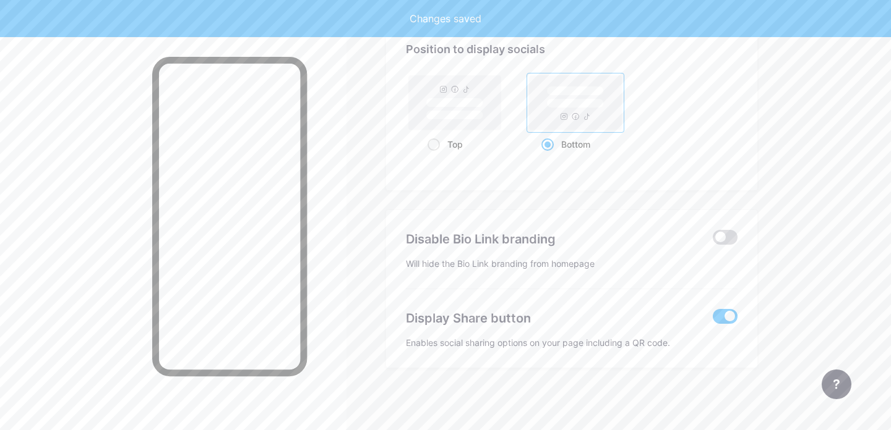
click at [730, 240] on span at bounding box center [725, 237] width 25 height 15
click at [713, 241] on input "checkbox" at bounding box center [713, 241] width 0 height 0
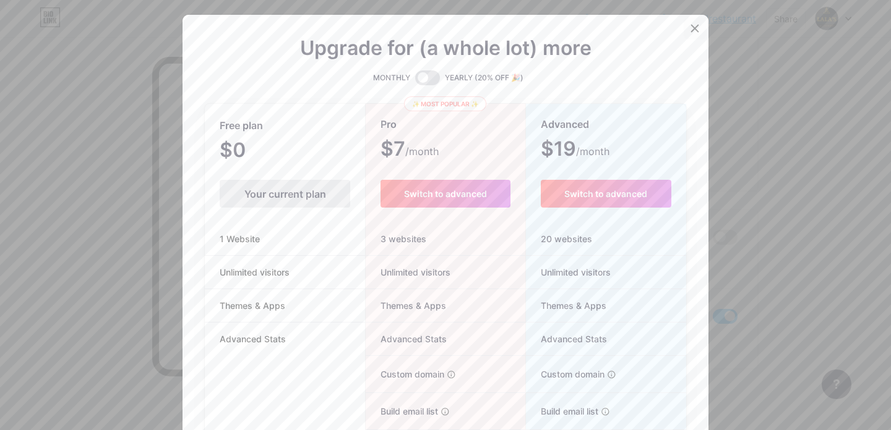
click at [698, 32] on icon at bounding box center [695, 29] width 10 height 10
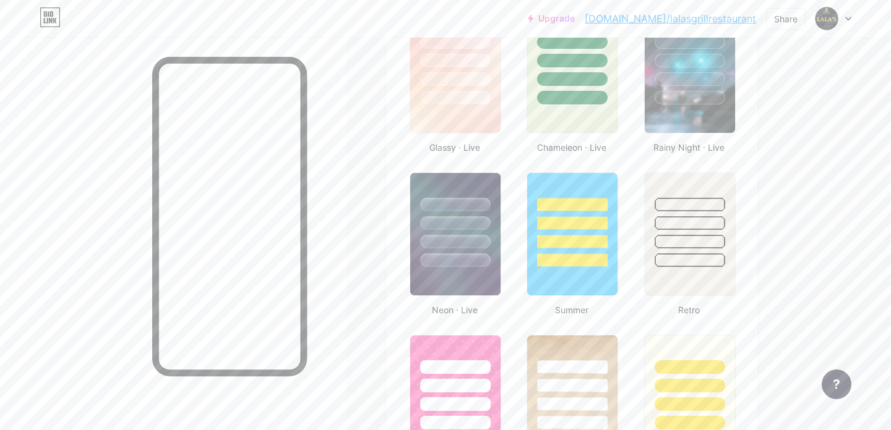
scroll to position [669, 0]
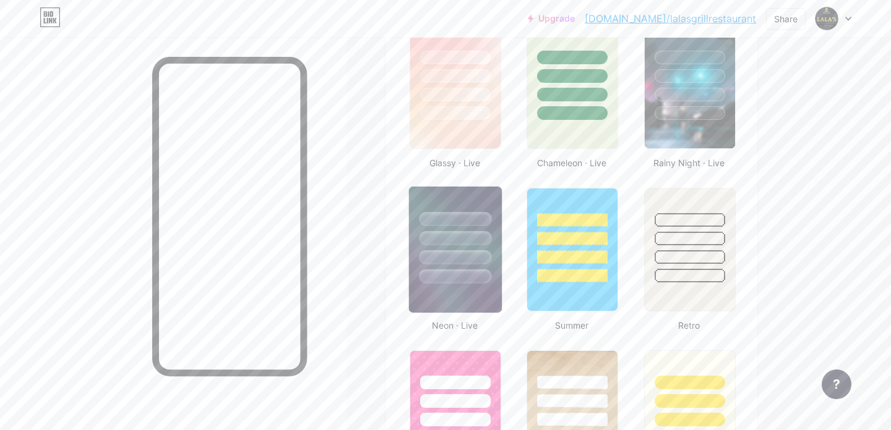
click at [471, 299] on img at bounding box center [455, 250] width 93 height 126
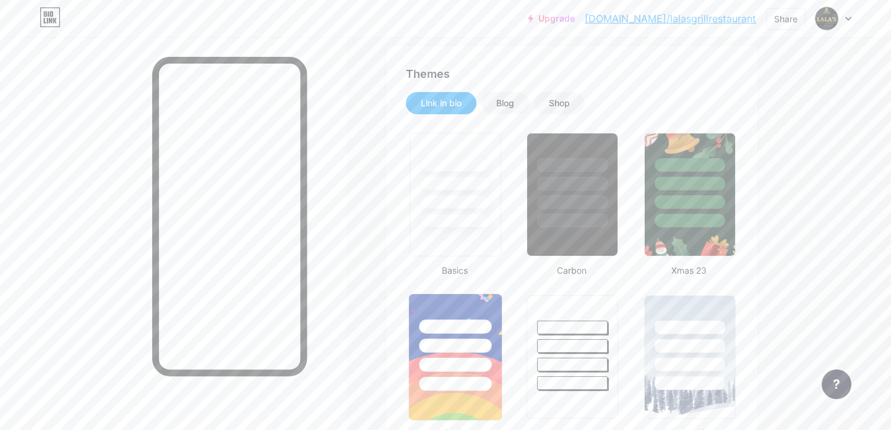
scroll to position [112, 0]
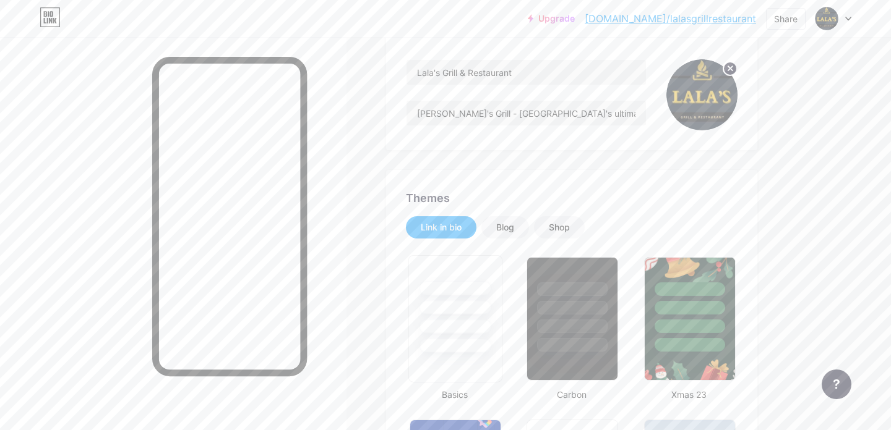
click at [477, 332] on div at bounding box center [455, 327] width 72 height 14
click at [528, 228] on div "Blog" at bounding box center [505, 227] width 48 height 22
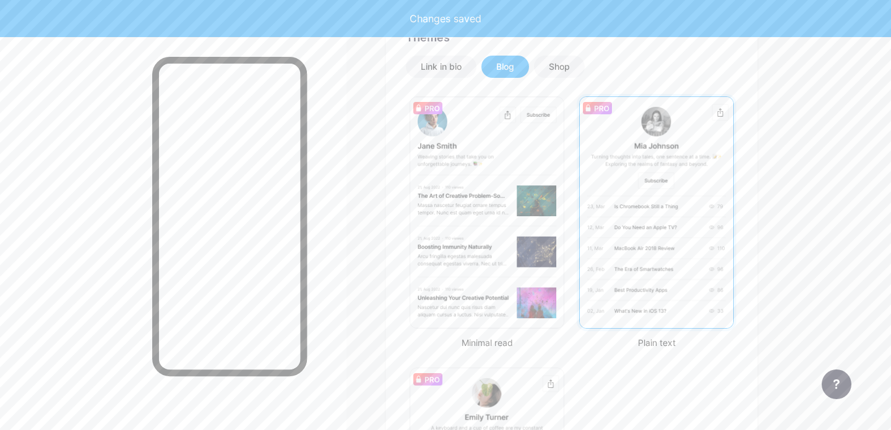
scroll to position [294, 0]
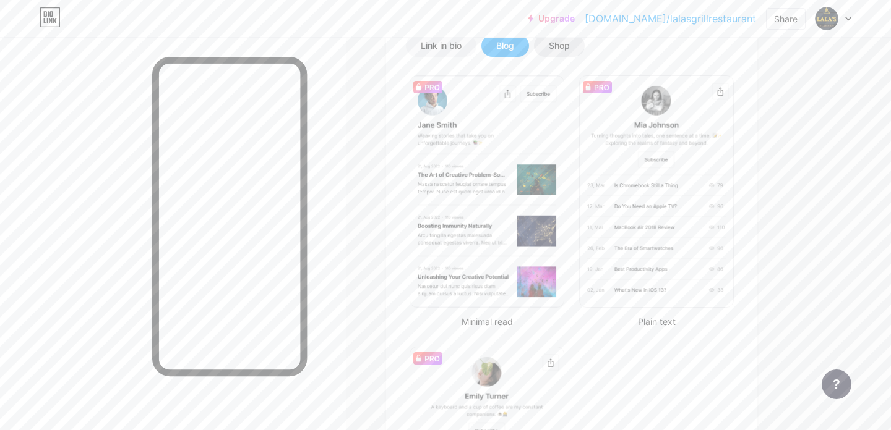
click at [563, 47] on div "Shop" at bounding box center [559, 46] width 21 height 12
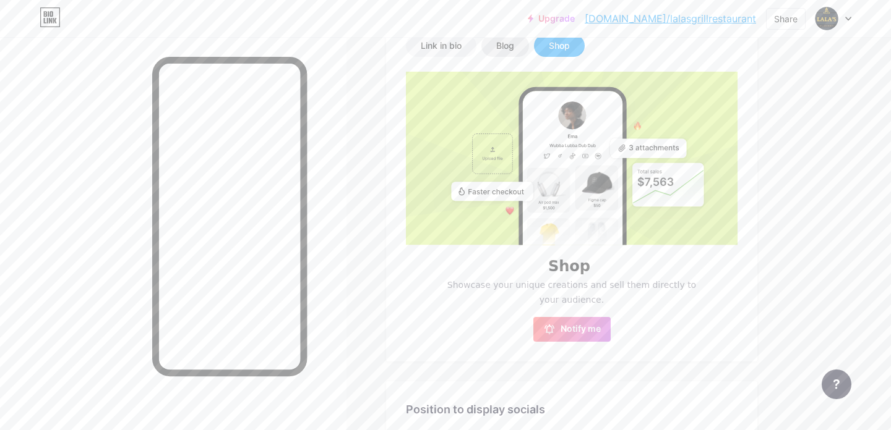
click at [507, 46] on div "Blog" at bounding box center [505, 46] width 18 height 12
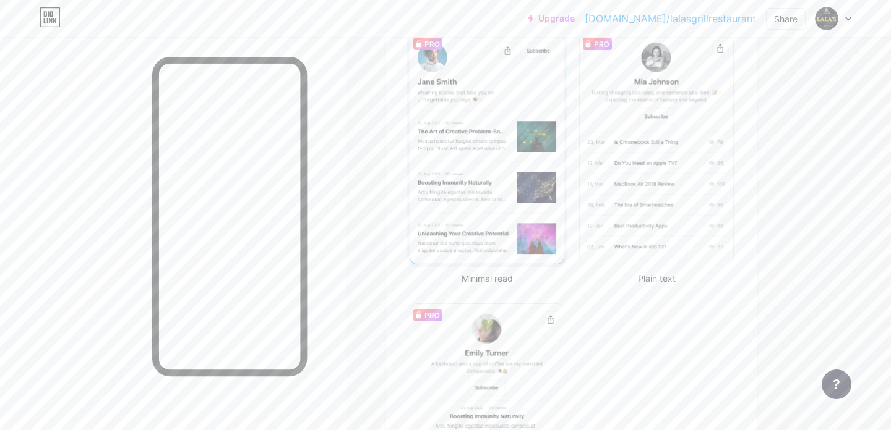
scroll to position [258, 0]
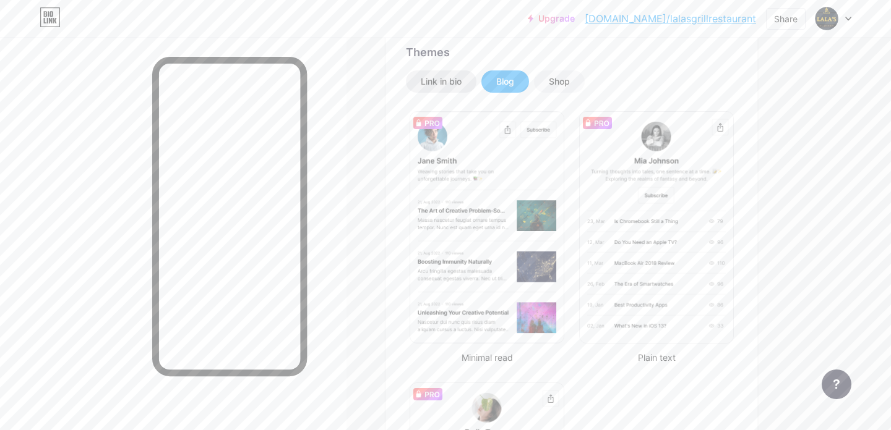
click at [435, 90] on div "Link in bio" at bounding box center [441, 82] width 71 height 22
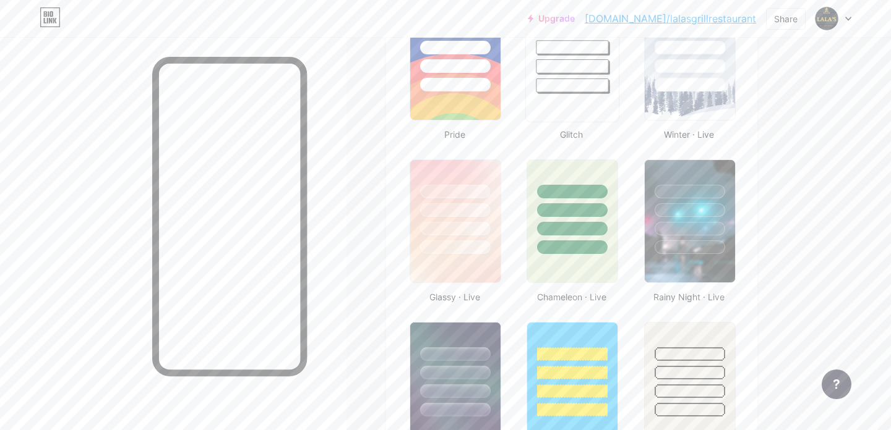
scroll to position [648, 0]
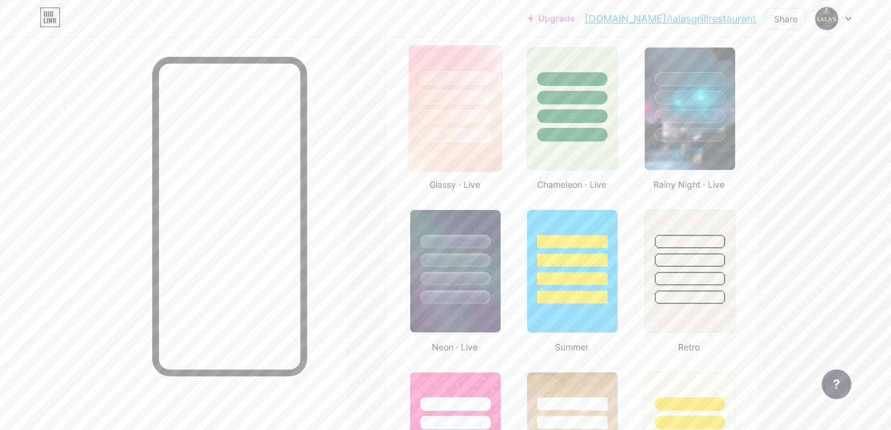
click at [481, 159] on img at bounding box center [455, 109] width 93 height 126
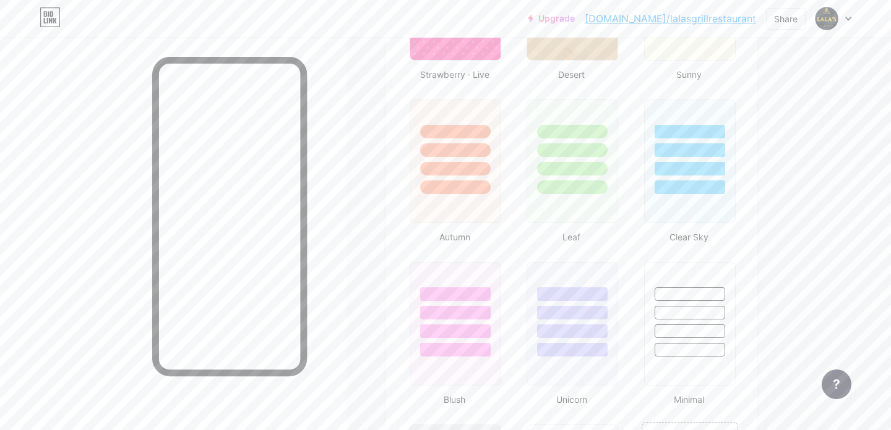
scroll to position [1092, 0]
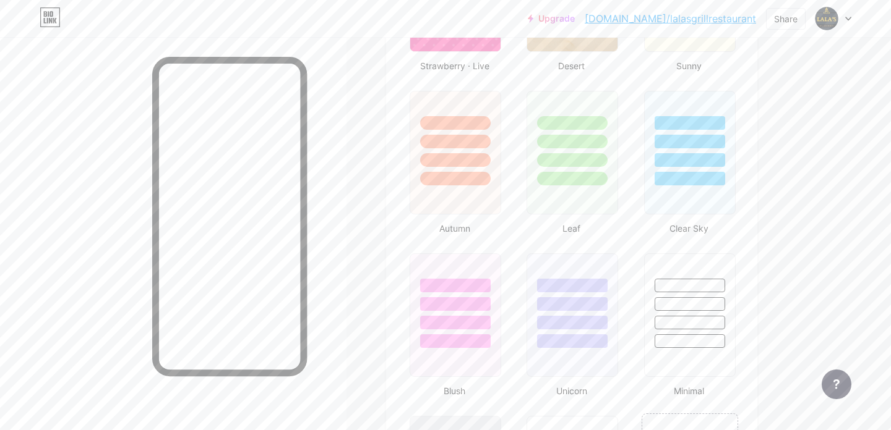
click at [583, 226] on div "Leaf" at bounding box center [571, 161] width 97 height 148
click at [578, 208] on div at bounding box center [572, 152] width 94 height 127
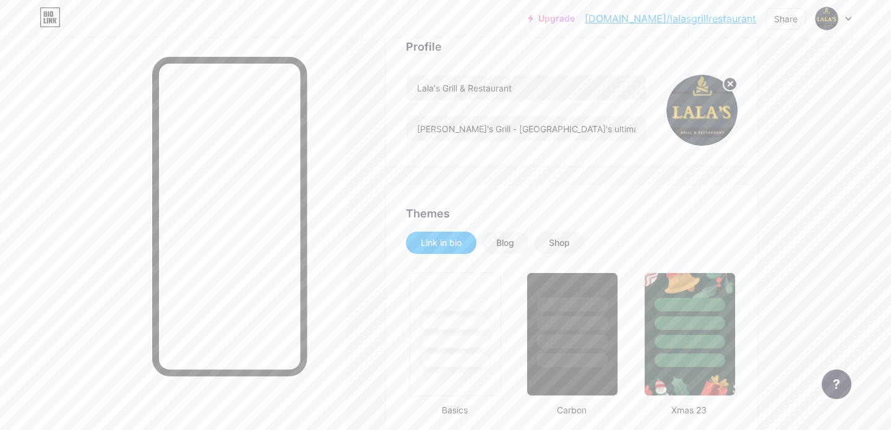
scroll to position [0, 0]
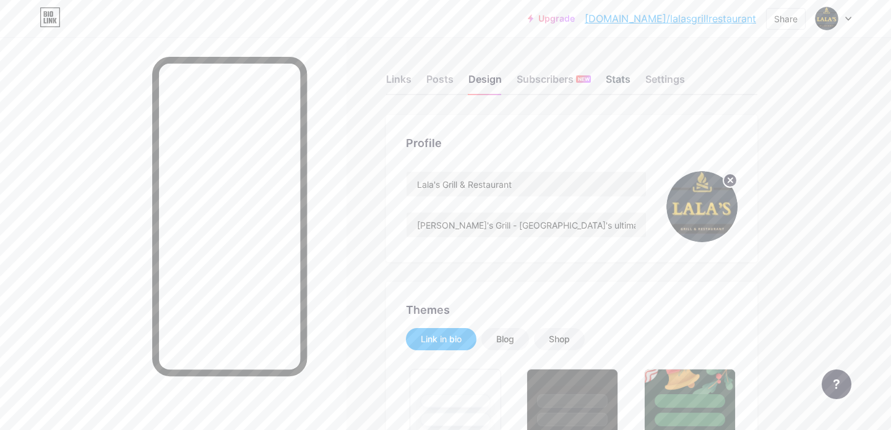
click at [622, 76] on div "Stats" at bounding box center [618, 83] width 25 height 22
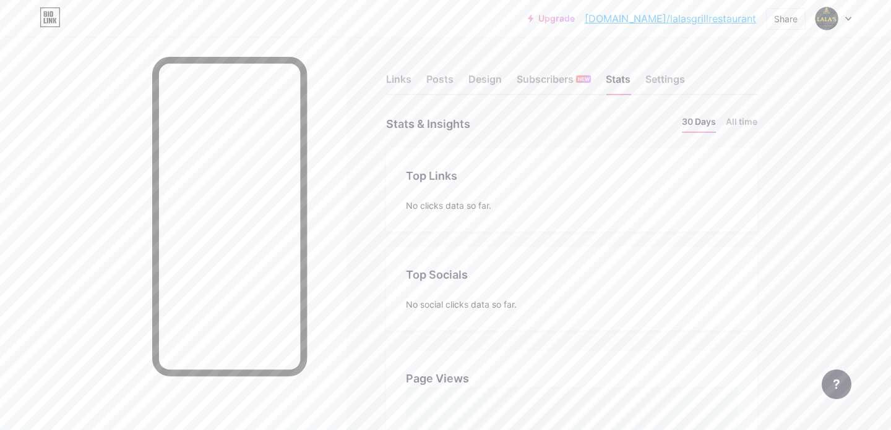
scroll to position [430, 891]
click at [655, 80] on div "Settings" at bounding box center [665, 83] width 40 height 22
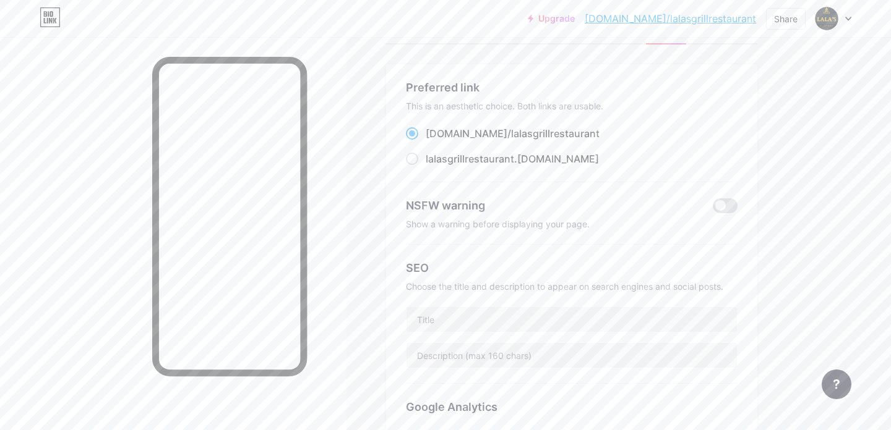
scroll to position [176, 0]
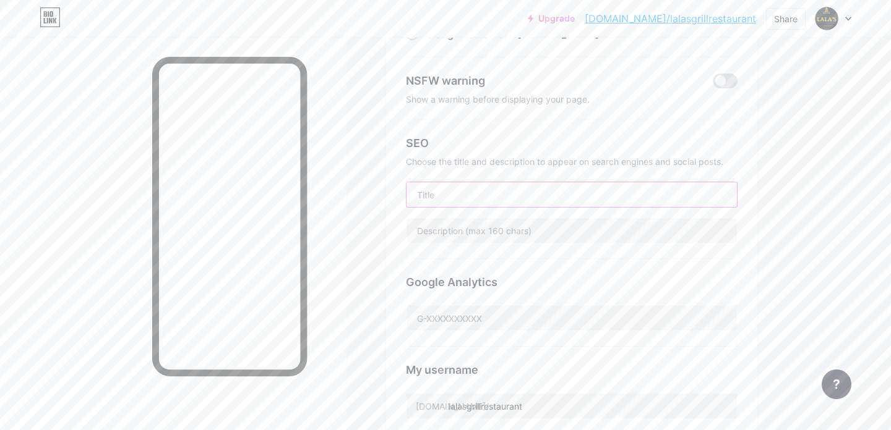
click at [433, 197] on input "text" at bounding box center [571, 194] width 330 height 25
paste input "Lala's Grill and Restaurant"
type input "Lala's Grill and Restaurant"
click at [472, 246] on div "SEO Choose the title and description to appear on search engines and social pos…" at bounding box center [572, 189] width 332 height 139
click at [458, 236] on input "text" at bounding box center [571, 230] width 330 height 25
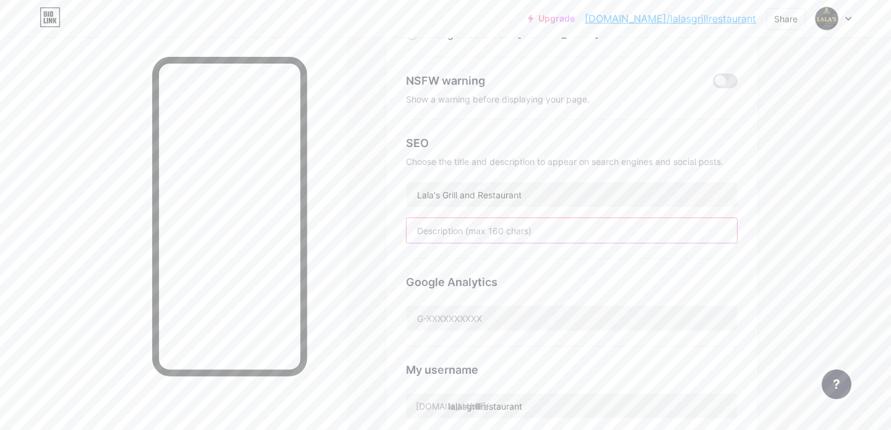
paste input "[PERSON_NAME]'s Grill - [GEOGRAPHIC_DATA]'s ultimate spot for authentic Pakista…"
type input "[PERSON_NAME]'s Grill - [GEOGRAPHIC_DATA]'s ultimate spot for authentic Pakista…"
click at [484, 252] on div "SEO Choose the title and description to appear on search engines and social pos…" at bounding box center [572, 189] width 332 height 139
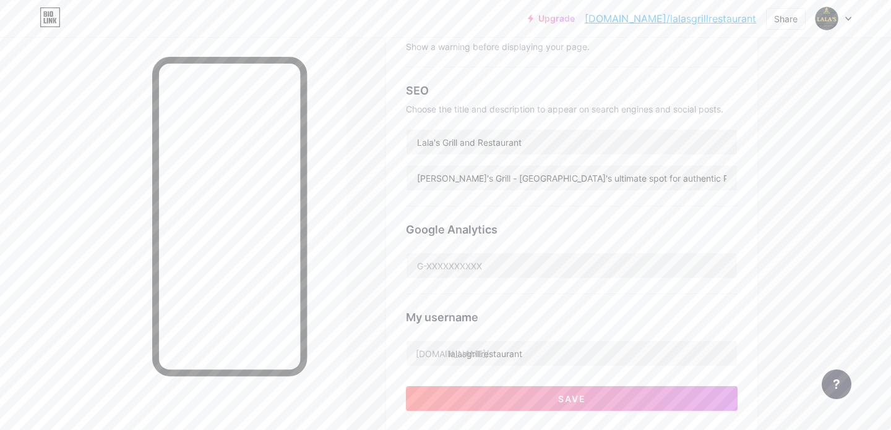
scroll to position [299, 0]
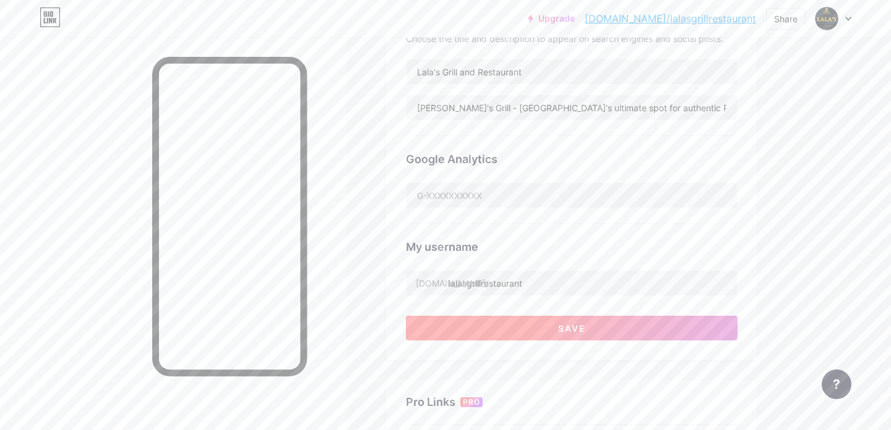
click at [529, 326] on button "Save" at bounding box center [572, 328] width 332 height 25
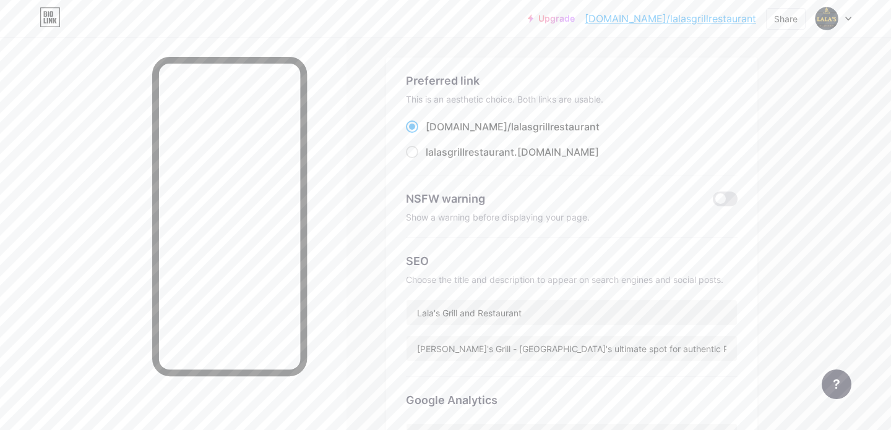
scroll to position [0, 0]
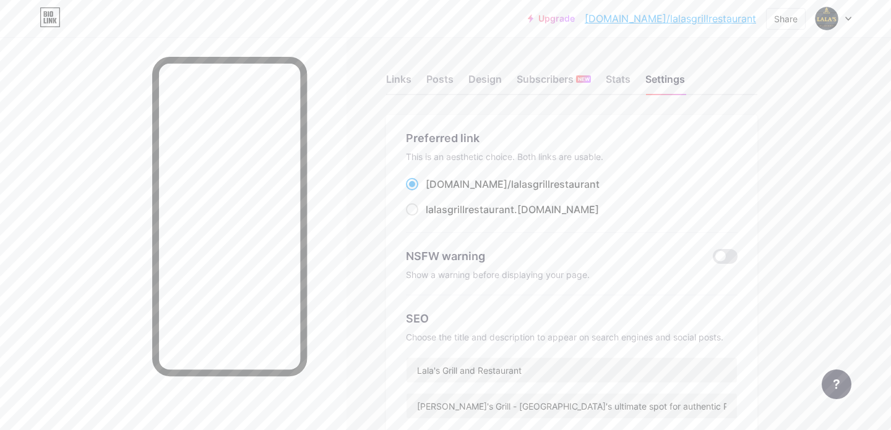
click at [662, 20] on link "[DOMAIN_NAME]/lalasgrillrestaurant" at bounding box center [669, 18] width 171 height 15
click at [387, 92] on div "Links" at bounding box center [398, 83] width 25 height 22
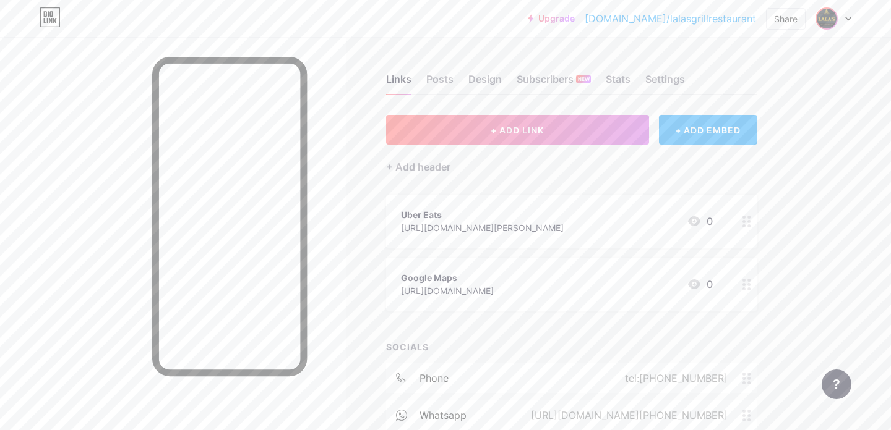
click at [829, 25] on img at bounding box center [826, 19] width 20 height 20
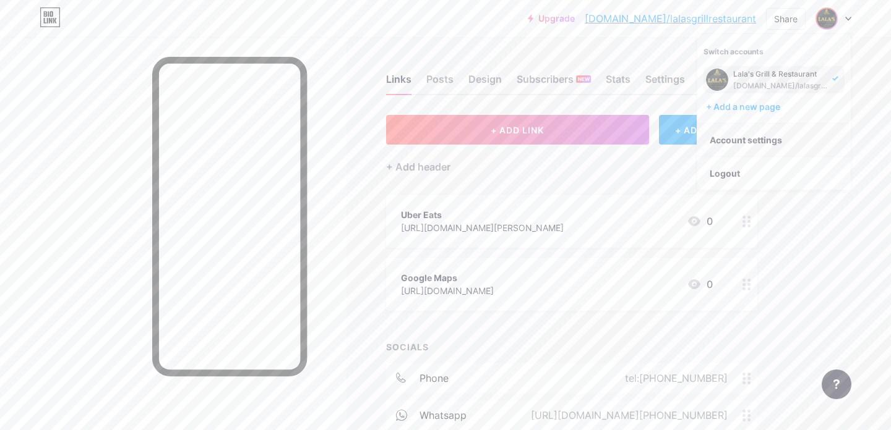
click at [742, 142] on link "Account settings" at bounding box center [773, 140] width 153 height 33
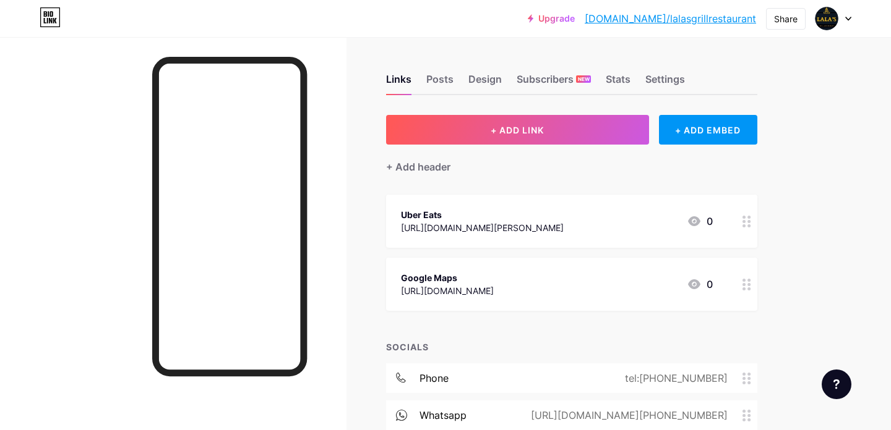
click at [690, 17] on link "[DOMAIN_NAME]/lalasgrillrestaurant" at bounding box center [669, 18] width 171 height 15
